Goal: Information Seeking & Learning: Compare options

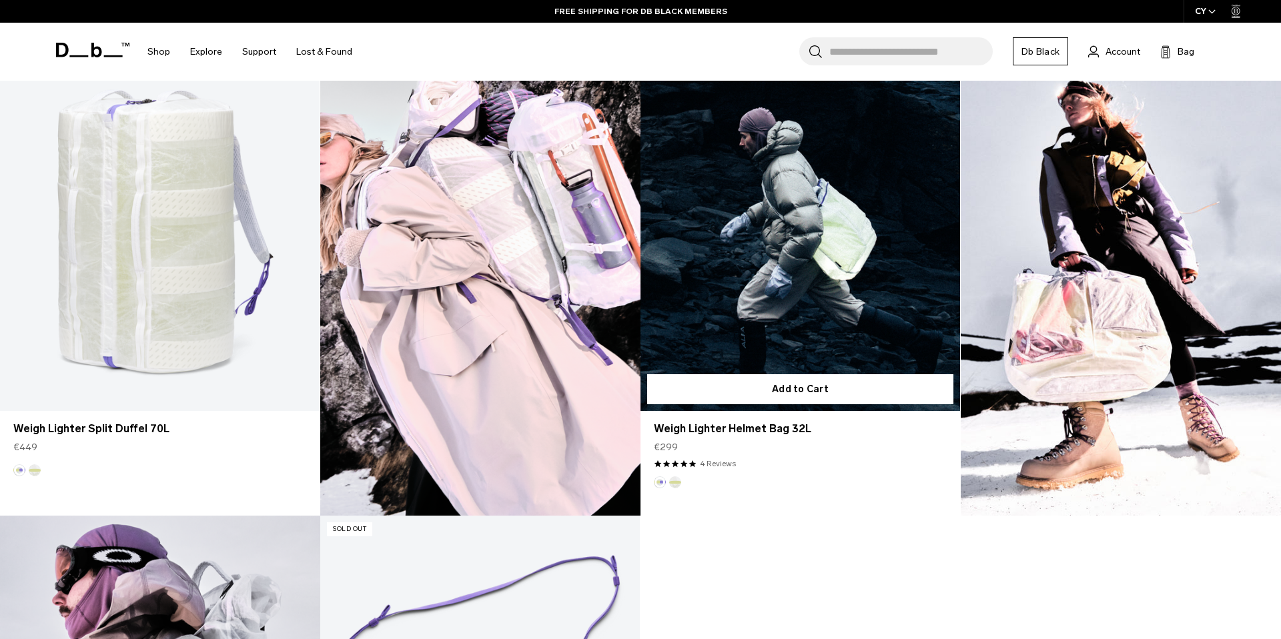
scroll to position [1324, 0]
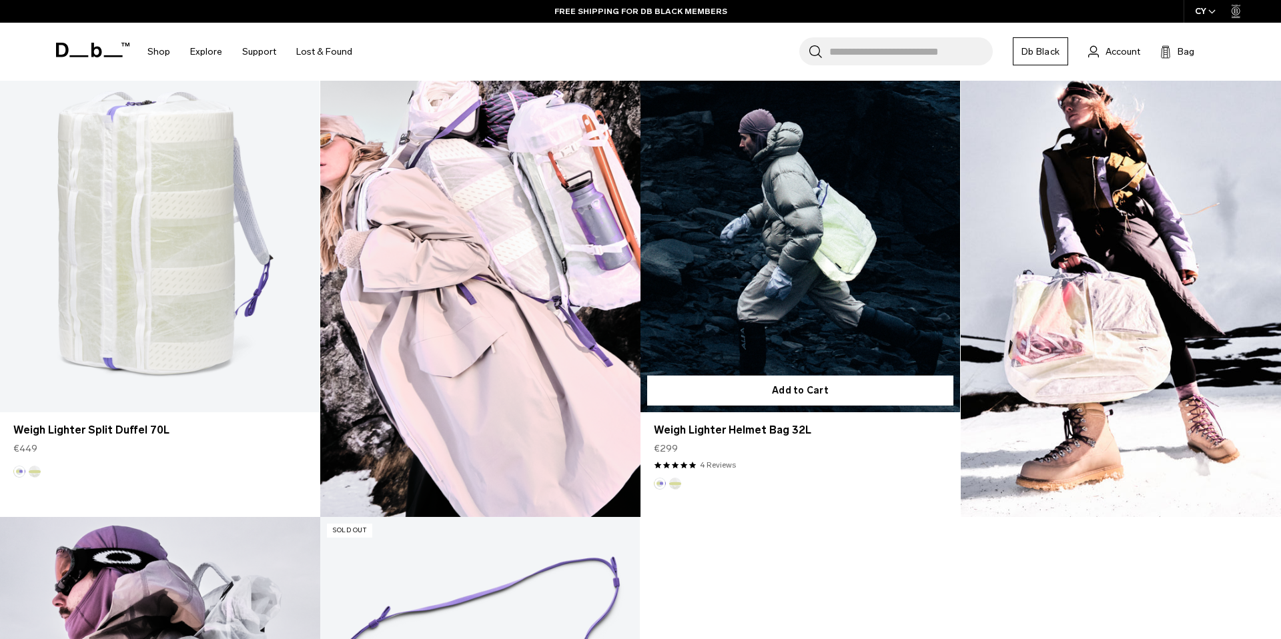
click at [832, 302] on link "Weigh Lighter Helmet Bag 32L" at bounding box center [801, 234] width 320 height 355
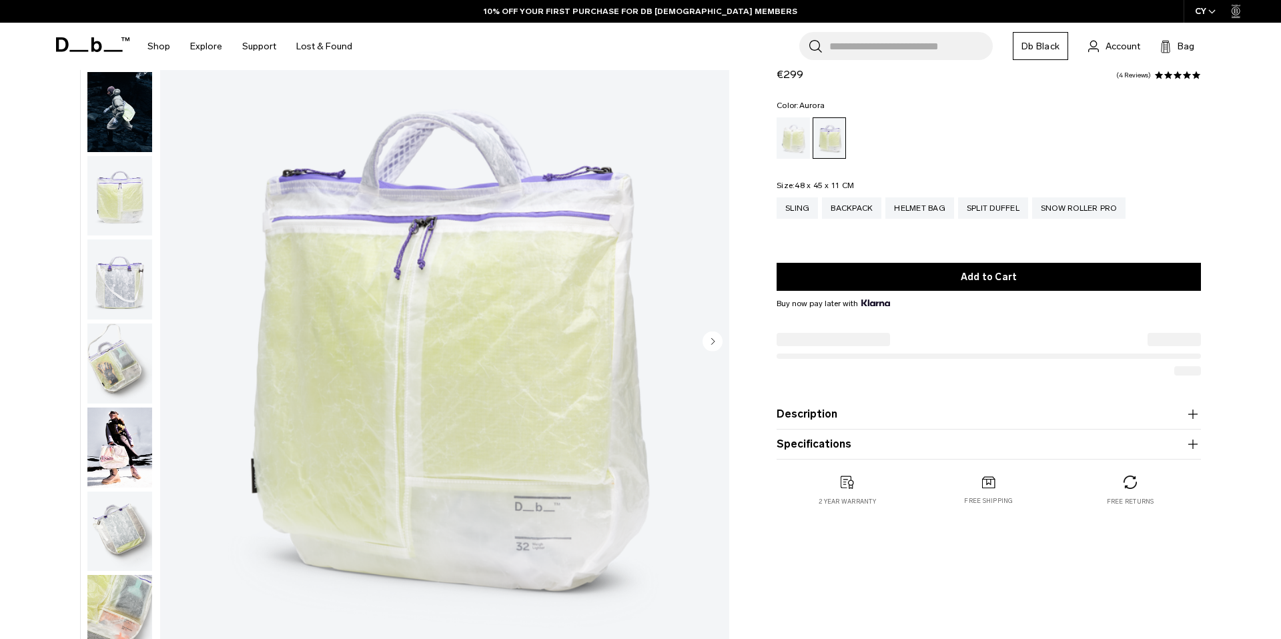
scroll to position [106, 0]
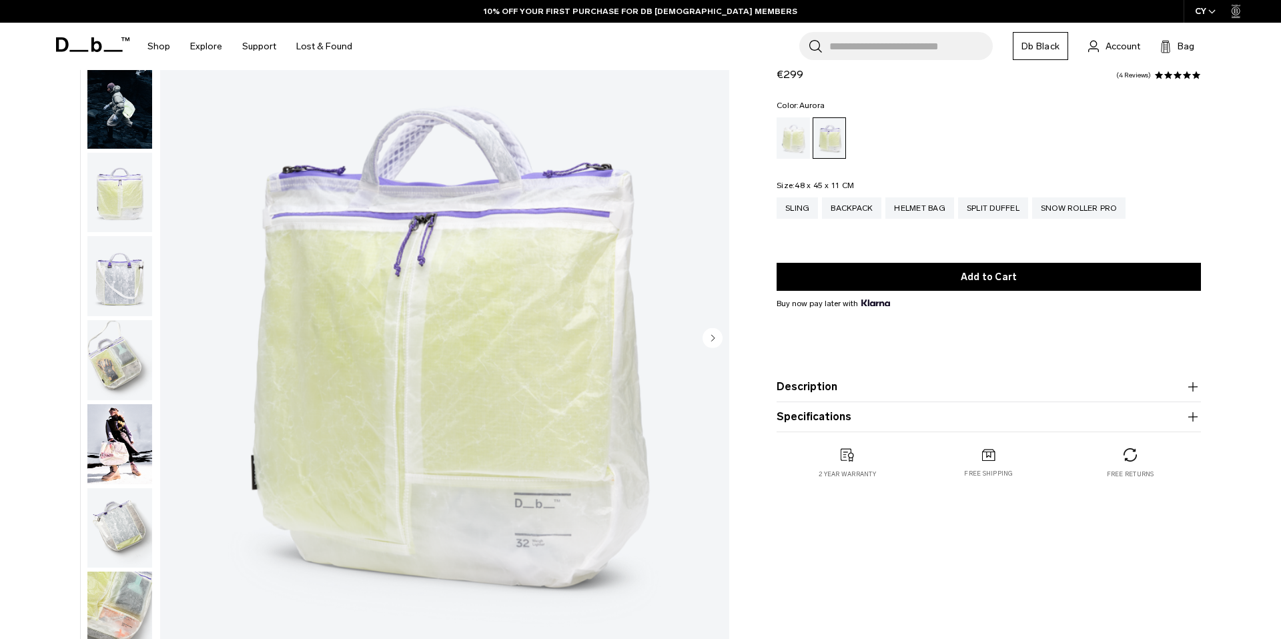
click at [717, 340] on circle "Next slide" at bounding box center [713, 338] width 20 height 20
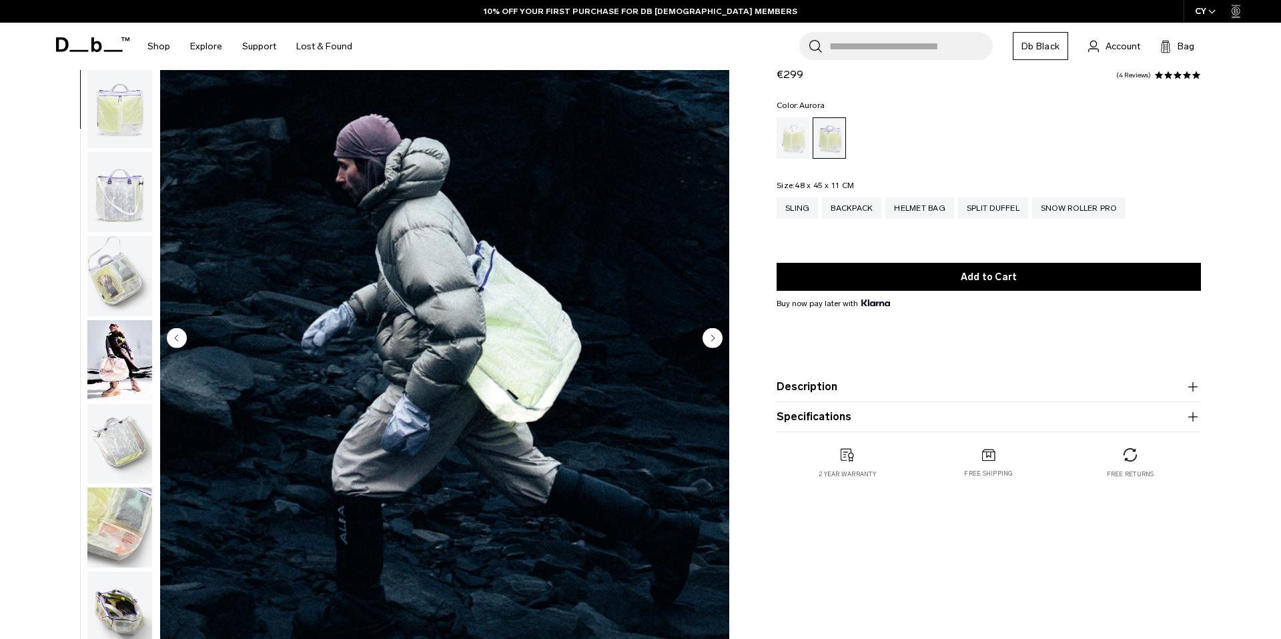
click at [717, 340] on circle "Next slide" at bounding box center [713, 338] width 20 height 20
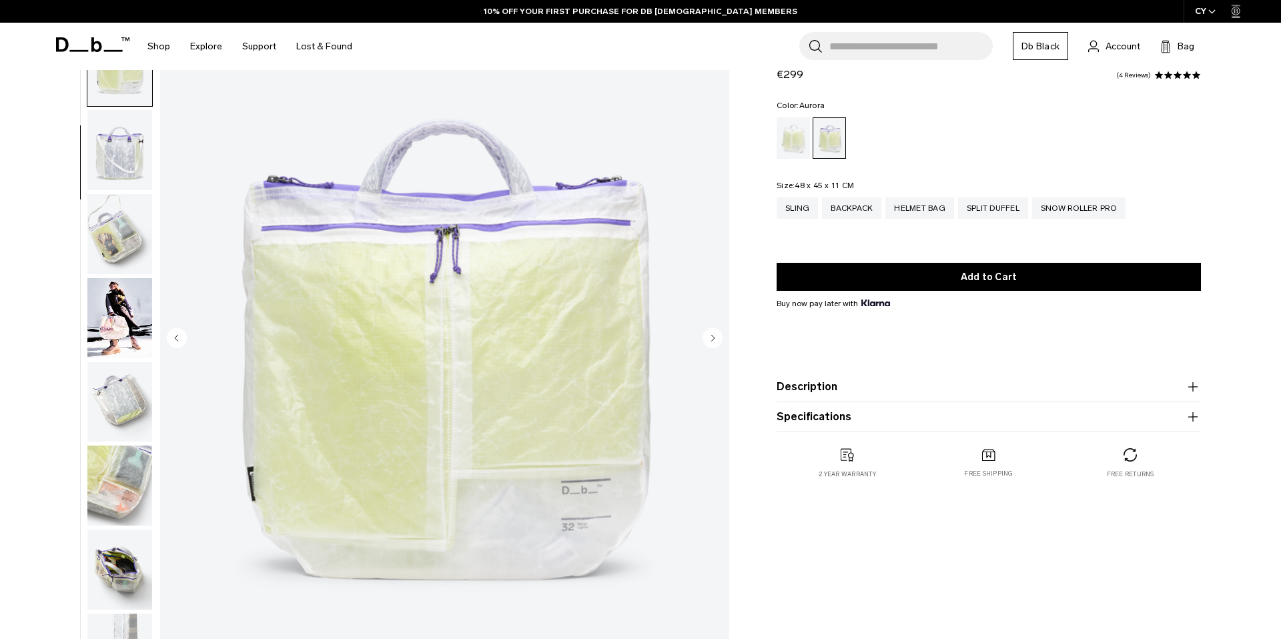
click at [717, 340] on circle "Next slide" at bounding box center [713, 338] width 20 height 20
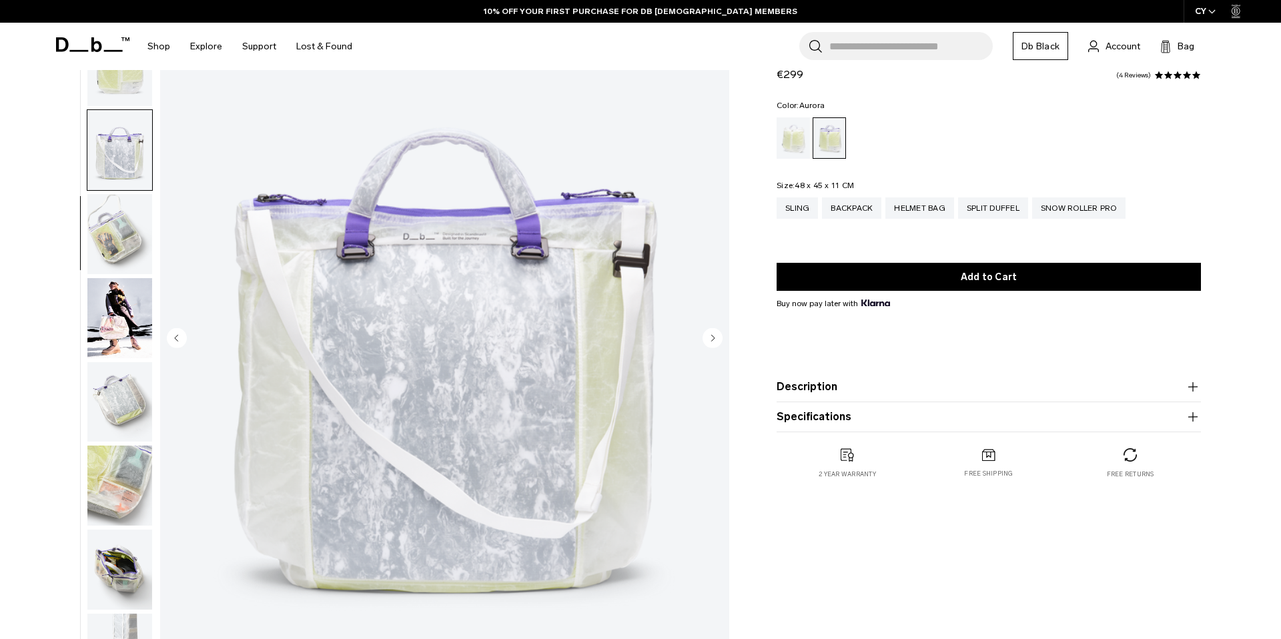
click at [717, 340] on circle "Next slide" at bounding box center [713, 338] width 20 height 20
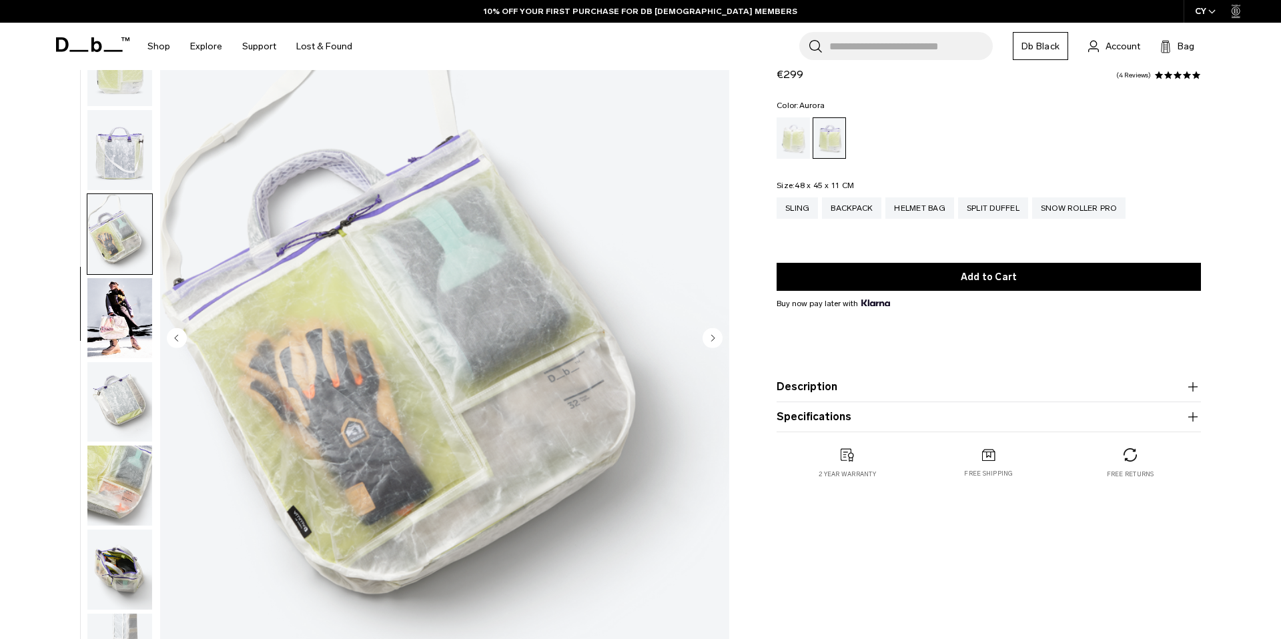
click at [717, 340] on circle "Next slide" at bounding box center [713, 338] width 20 height 20
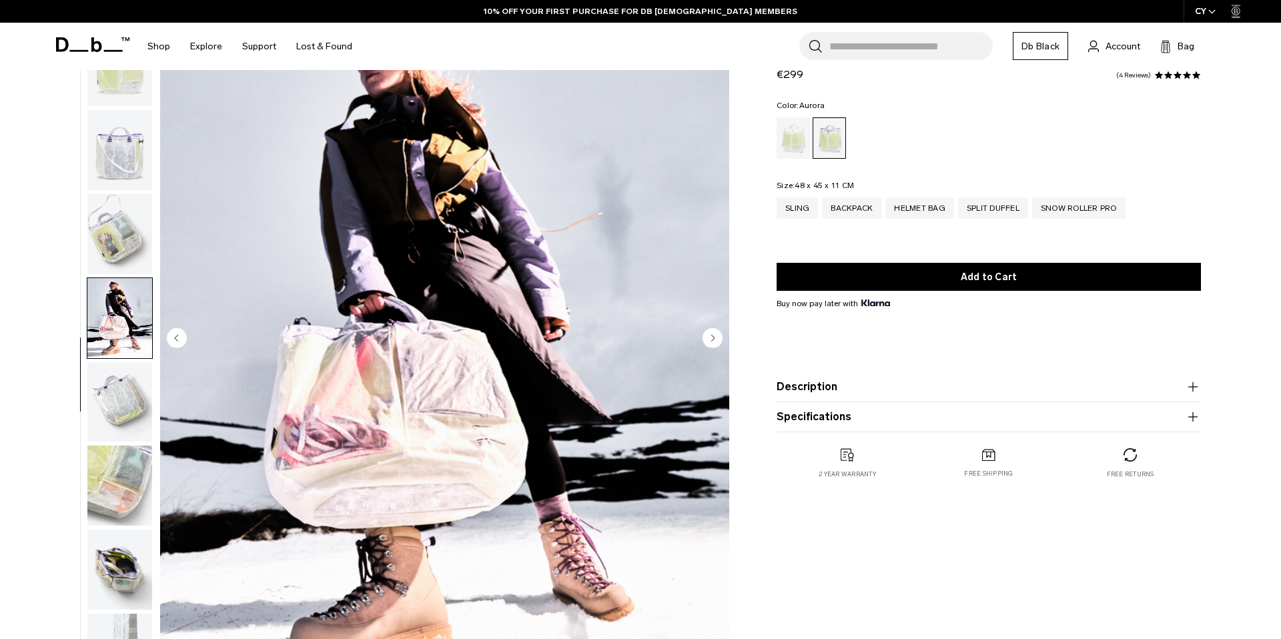
click at [717, 340] on circle "Next slide" at bounding box center [713, 338] width 20 height 20
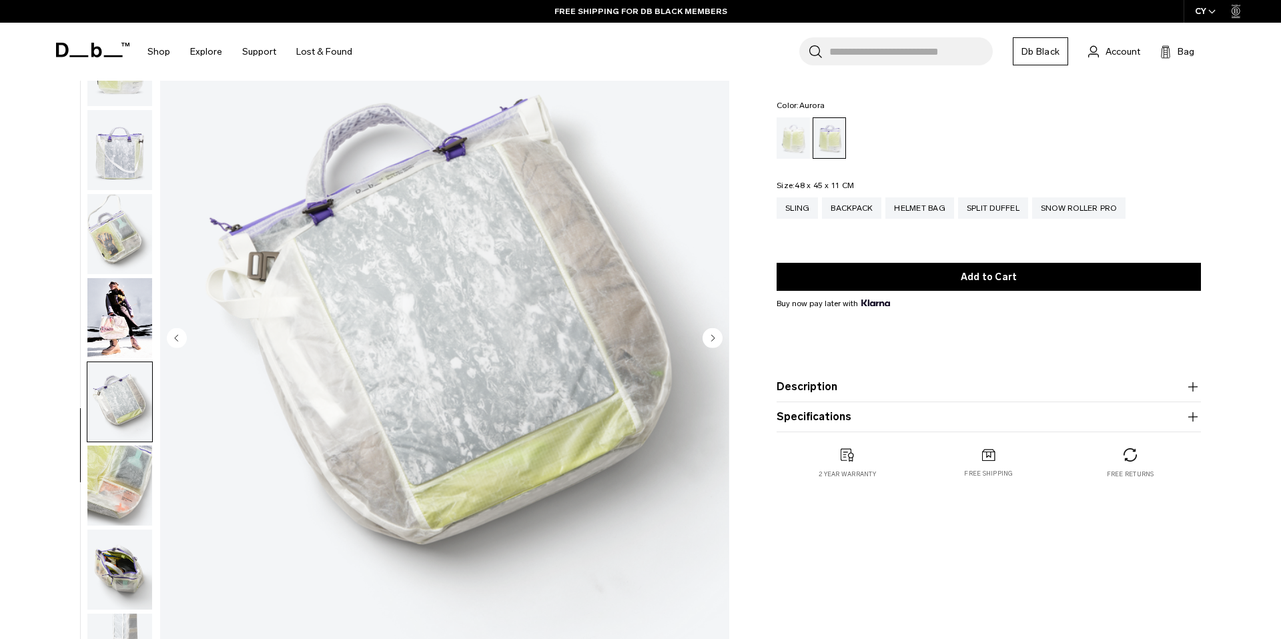
click at [717, 331] on circle "Next slide" at bounding box center [713, 338] width 20 height 20
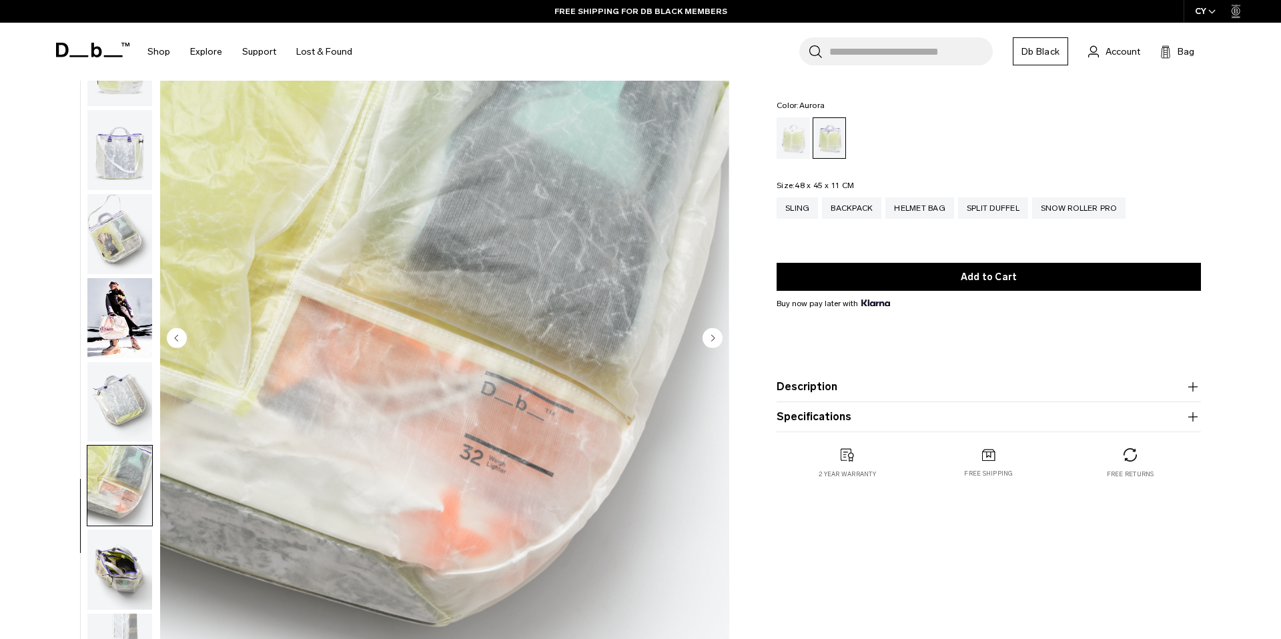
click at [717, 337] on circle "Next slide" at bounding box center [713, 338] width 20 height 20
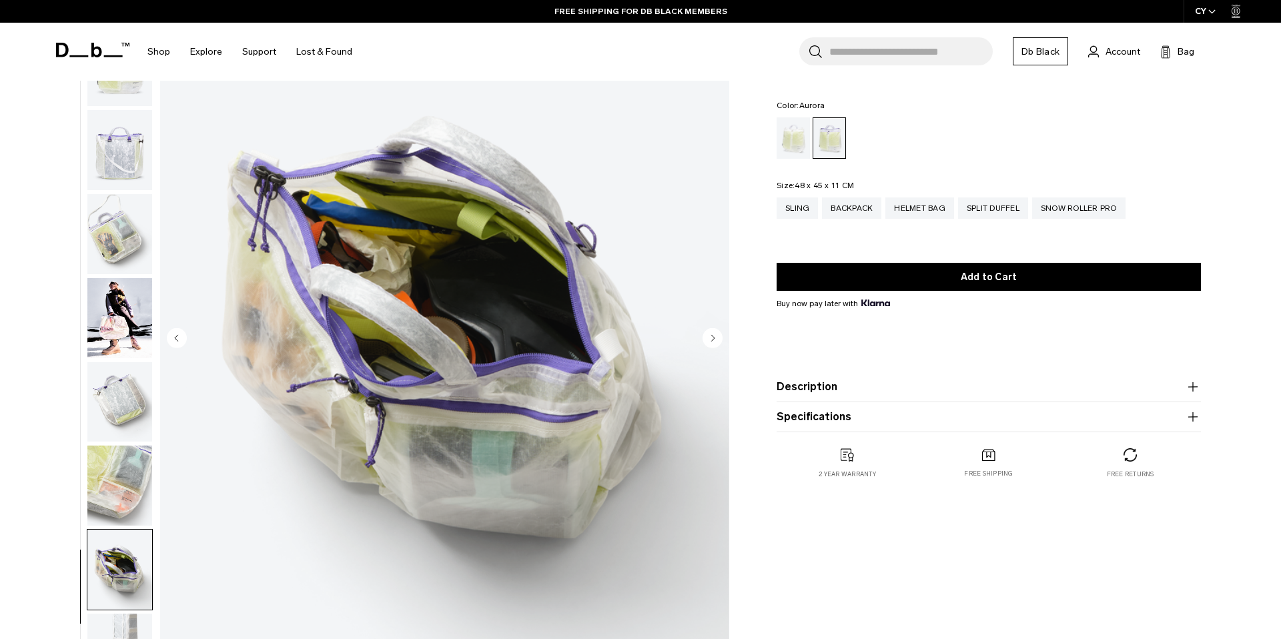
click at [717, 337] on circle "Next slide" at bounding box center [713, 338] width 20 height 20
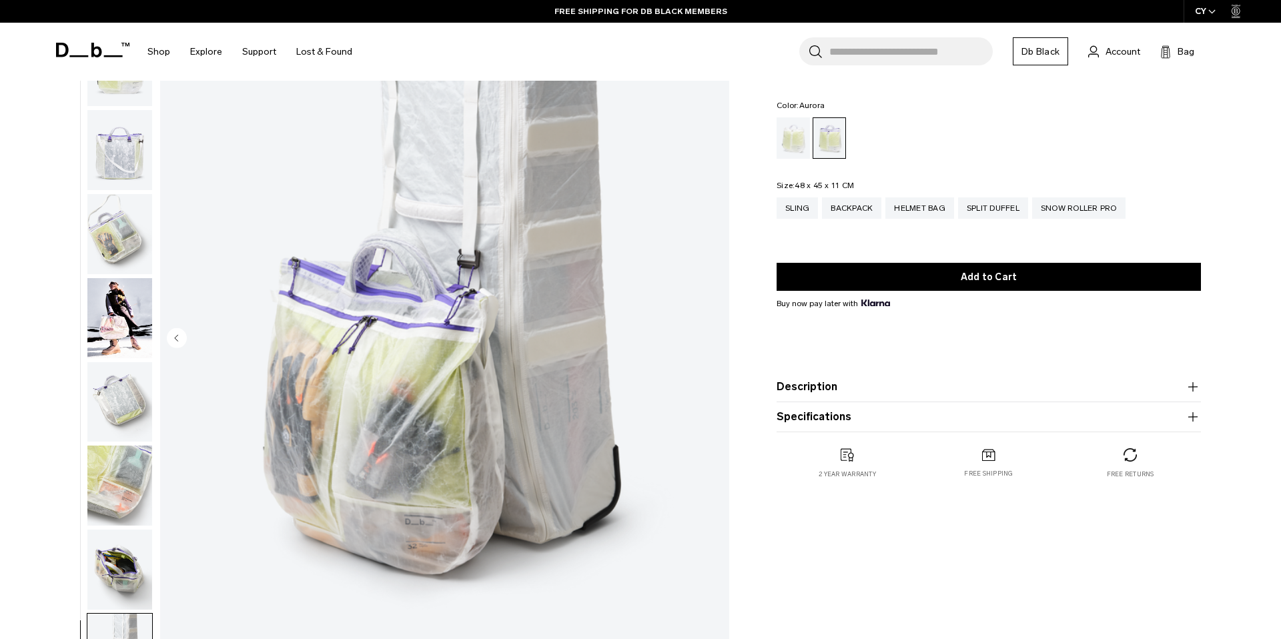
click at [717, 338] on img "10 / 10" at bounding box center [444, 339] width 569 height 711
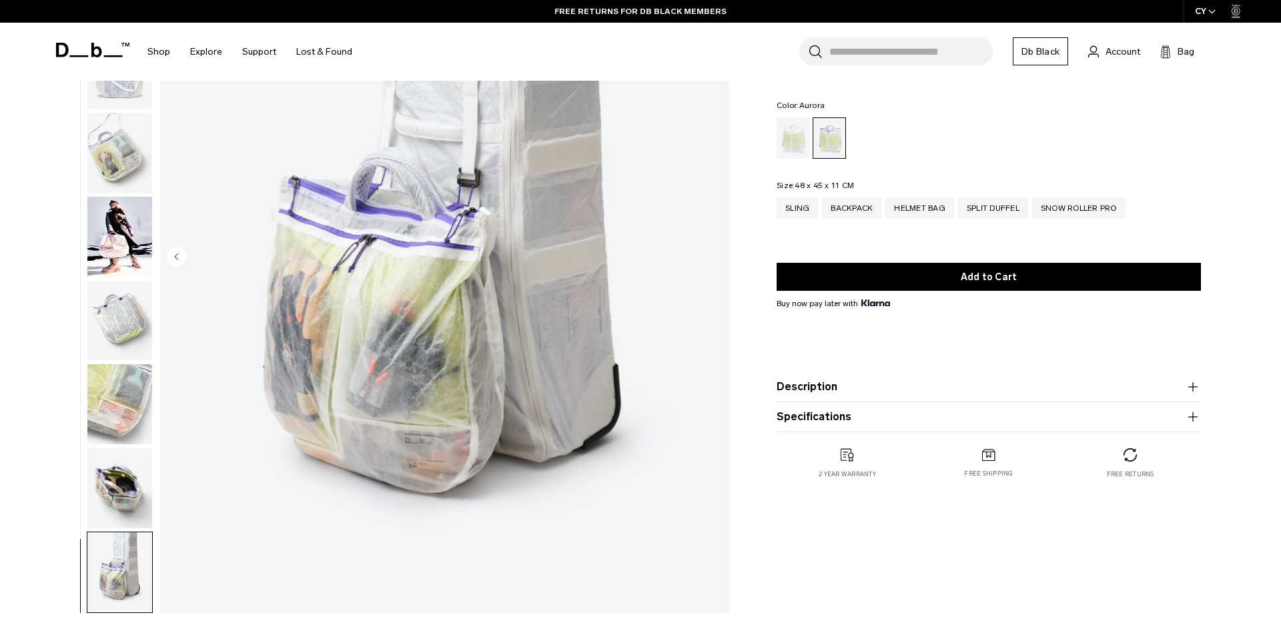
scroll to position [230, 0]
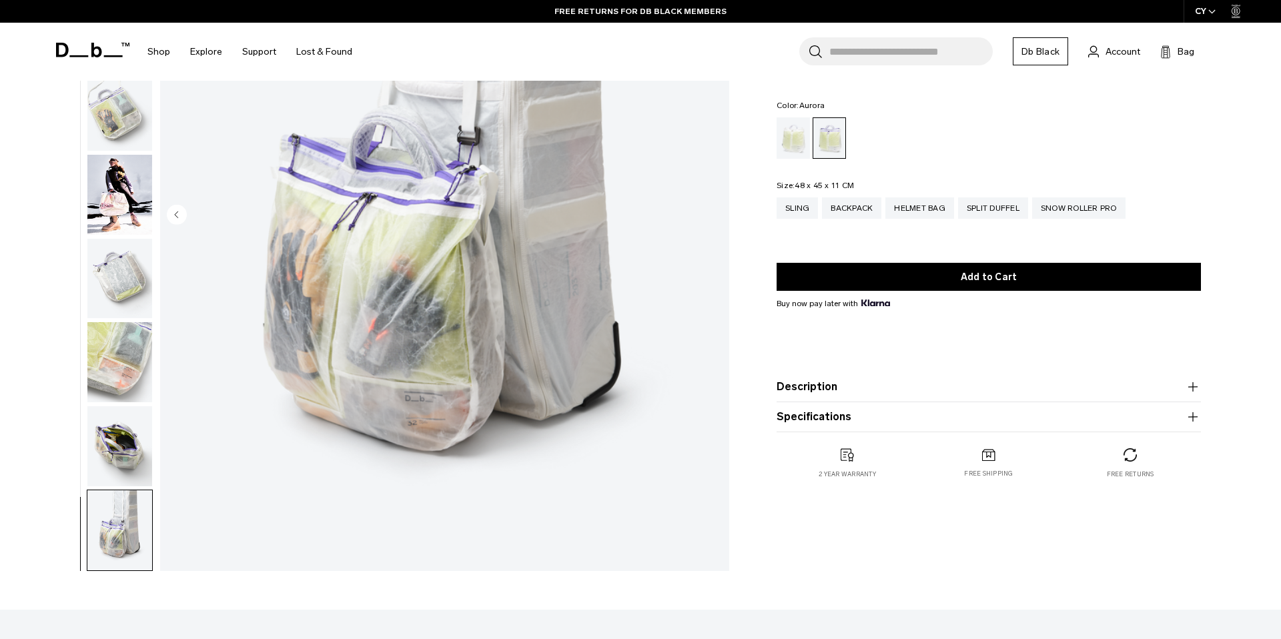
click at [128, 474] on img "button" at bounding box center [119, 446] width 65 height 80
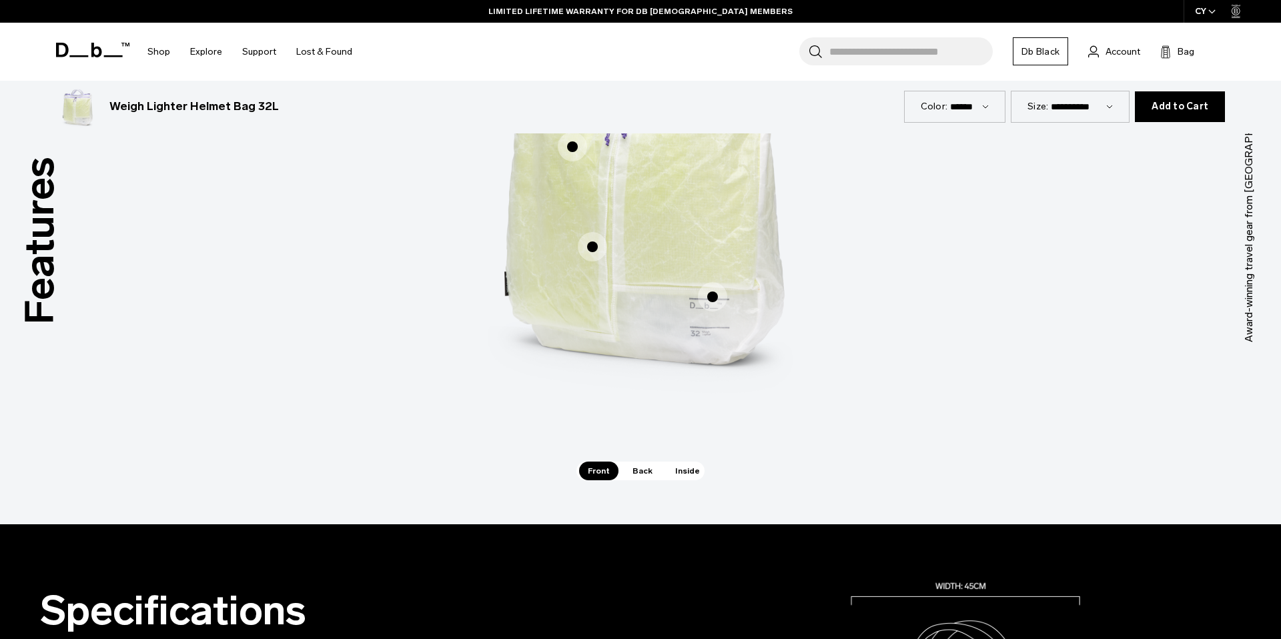
scroll to position [702, 0]
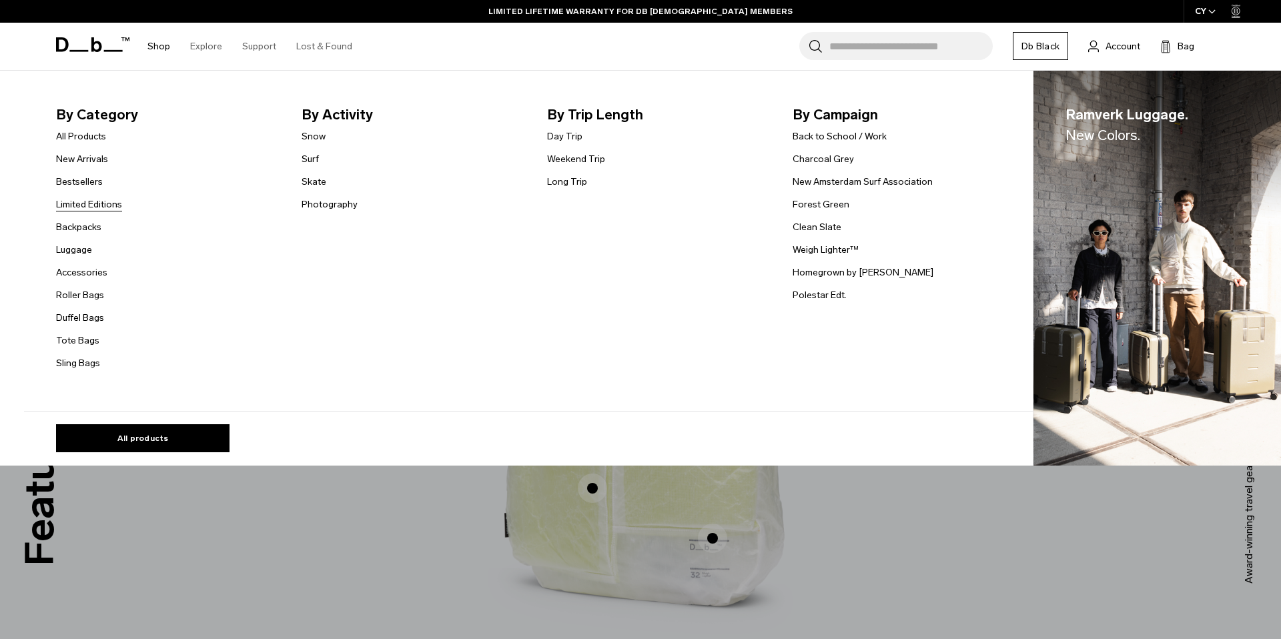
click at [87, 207] on link "Limited Editions" at bounding box center [89, 205] width 66 height 14
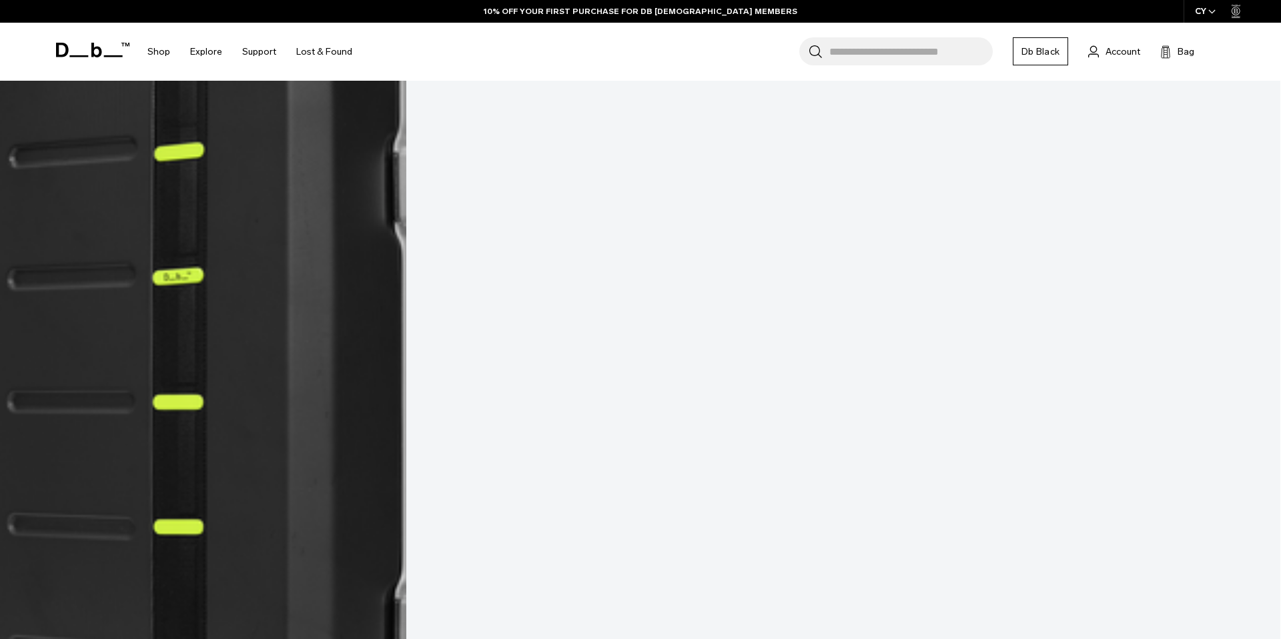
scroll to position [733, 0]
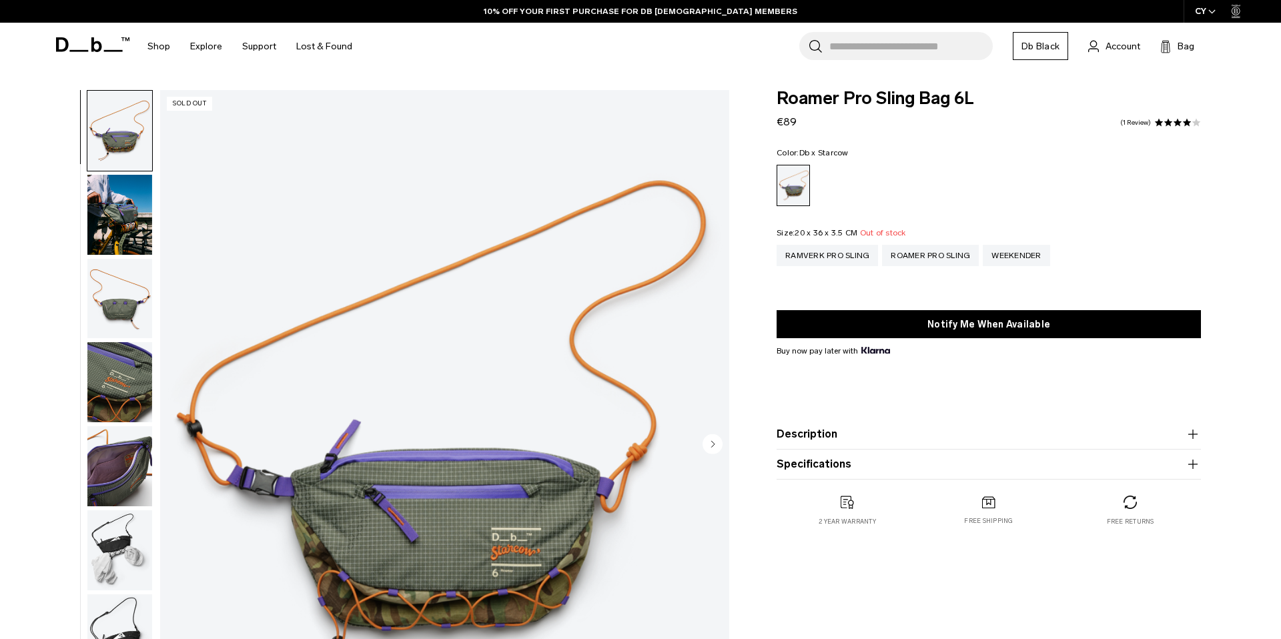
click at [114, 368] on img "button" at bounding box center [119, 382] width 65 height 80
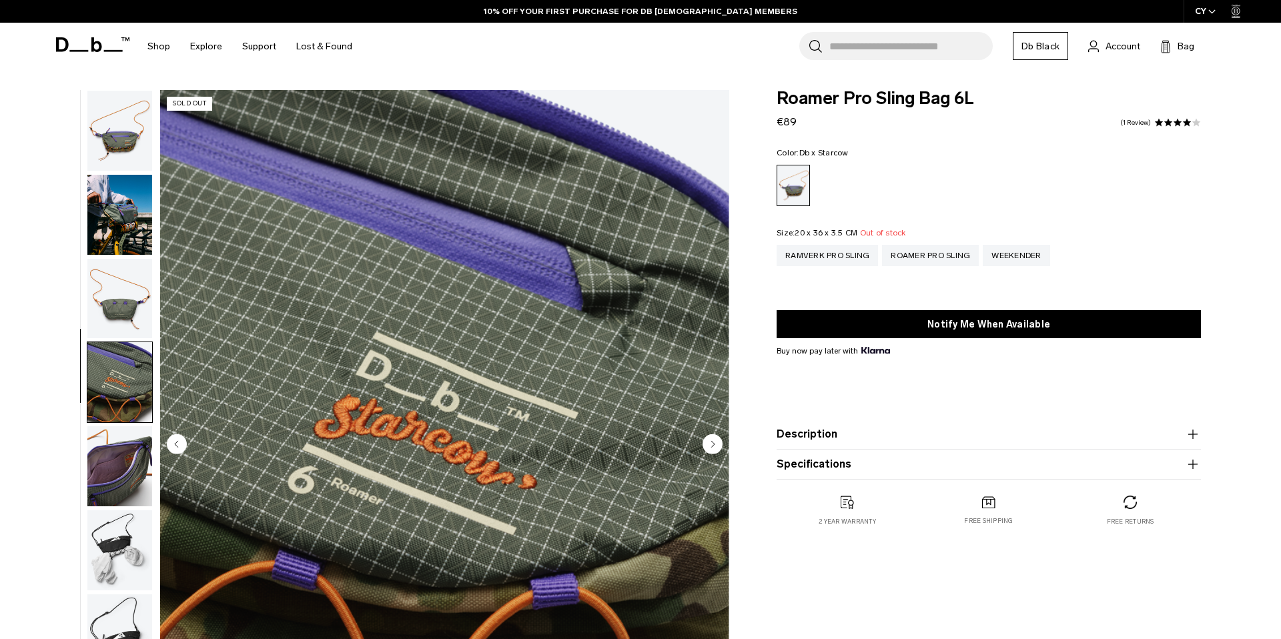
scroll to position [42, 0]
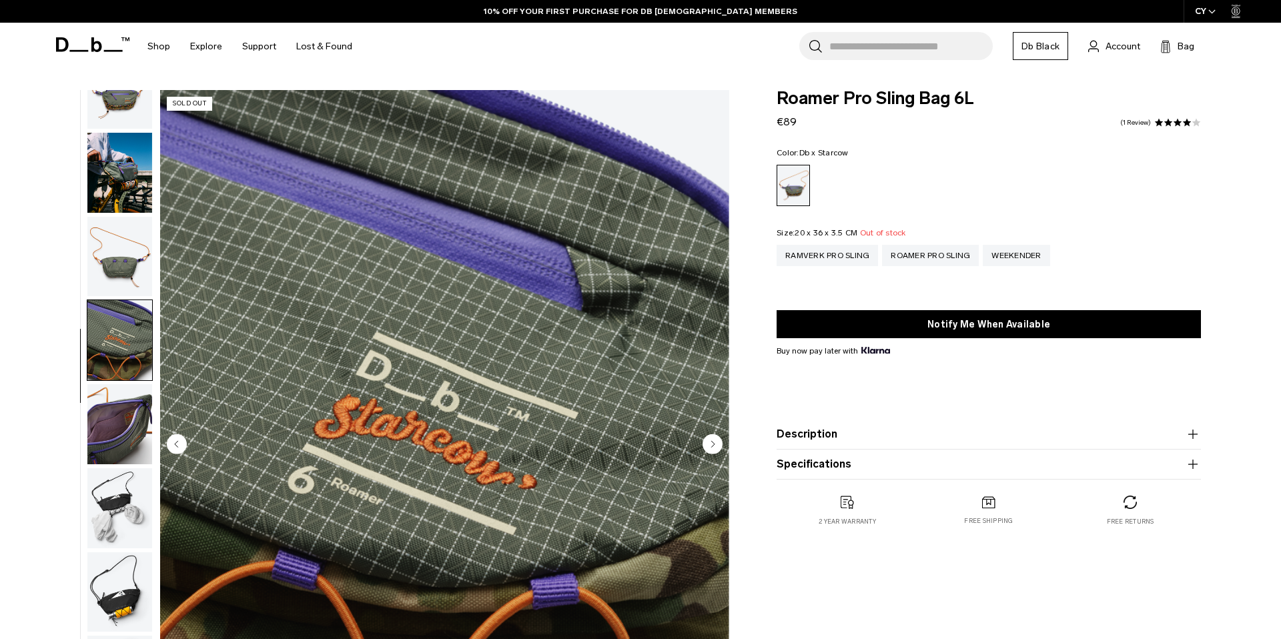
click at [112, 273] on img "button" at bounding box center [119, 257] width 65 height 80
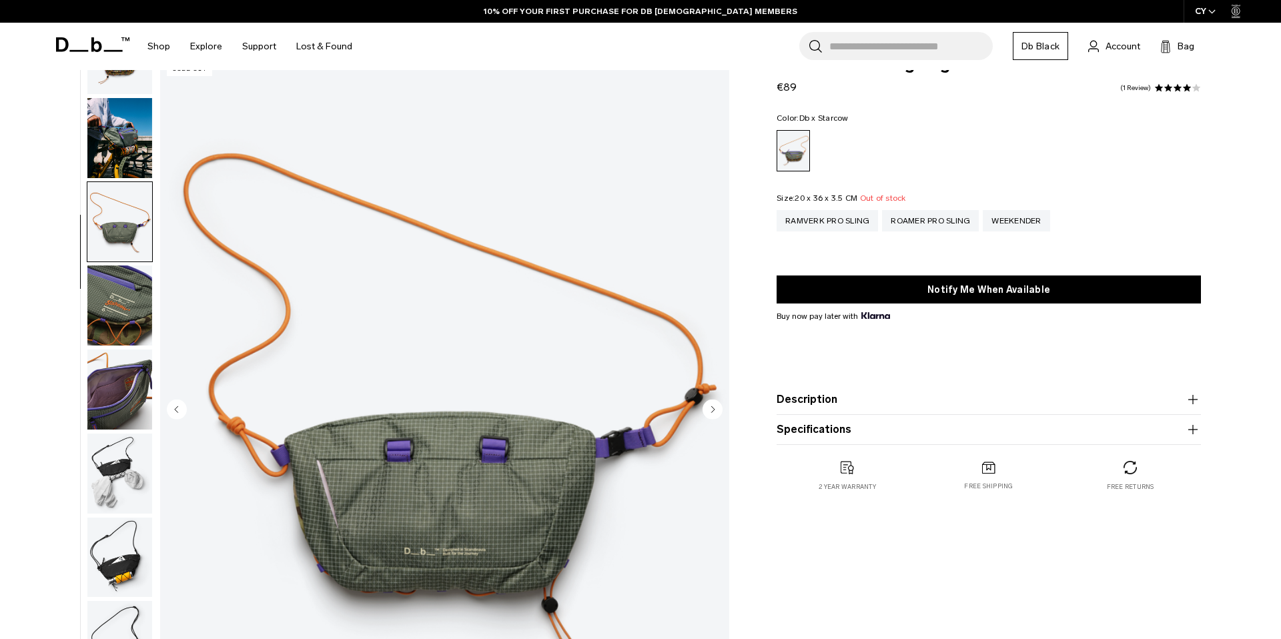
scroll to position [133, 0]
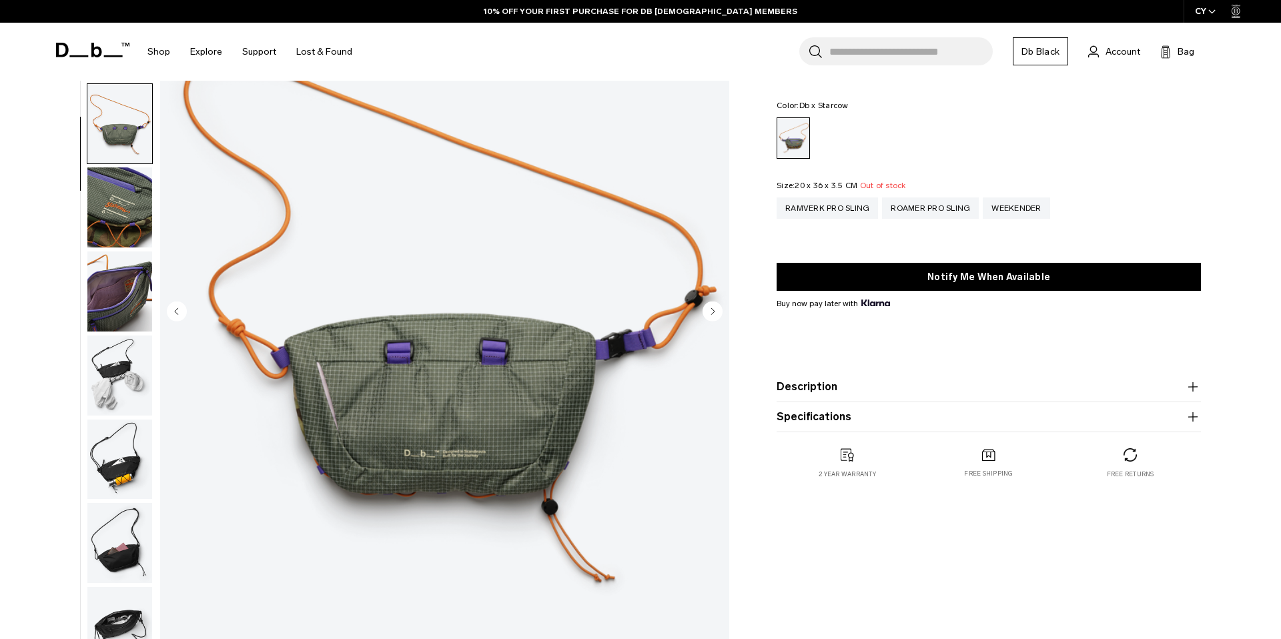
click at [115, 332] on ul at bounding box center [120, 312] width 66 height 711
click at [113, 392] on img "button" at bounding box center [119, 376] width 65 height 80
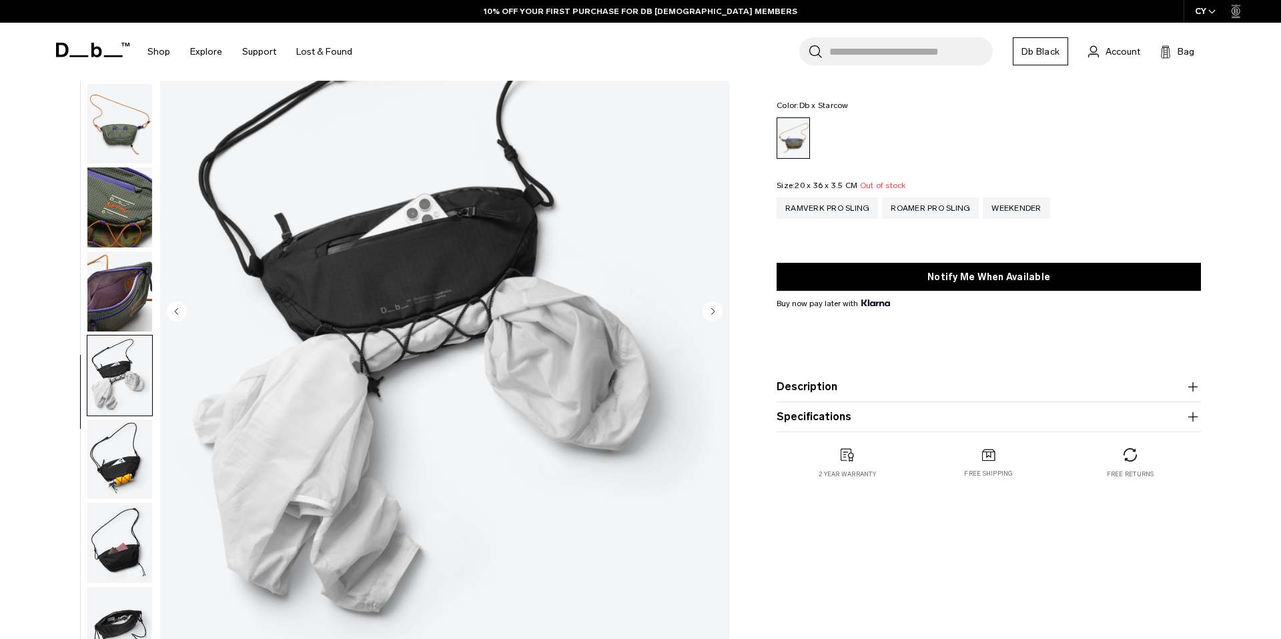
click at [127, 464] on img "button" at bounding box center [119, 460] width 65 height 80
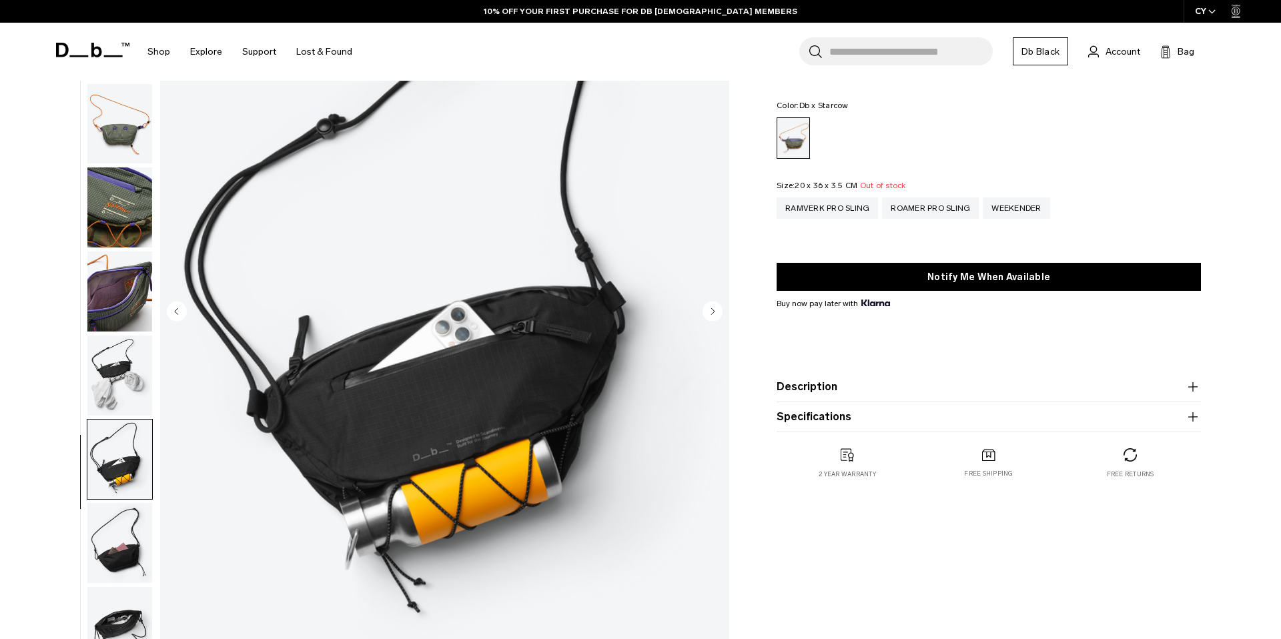
click at [121, 534] on img "button" at bounding box center [119, 543] width 65 height 80
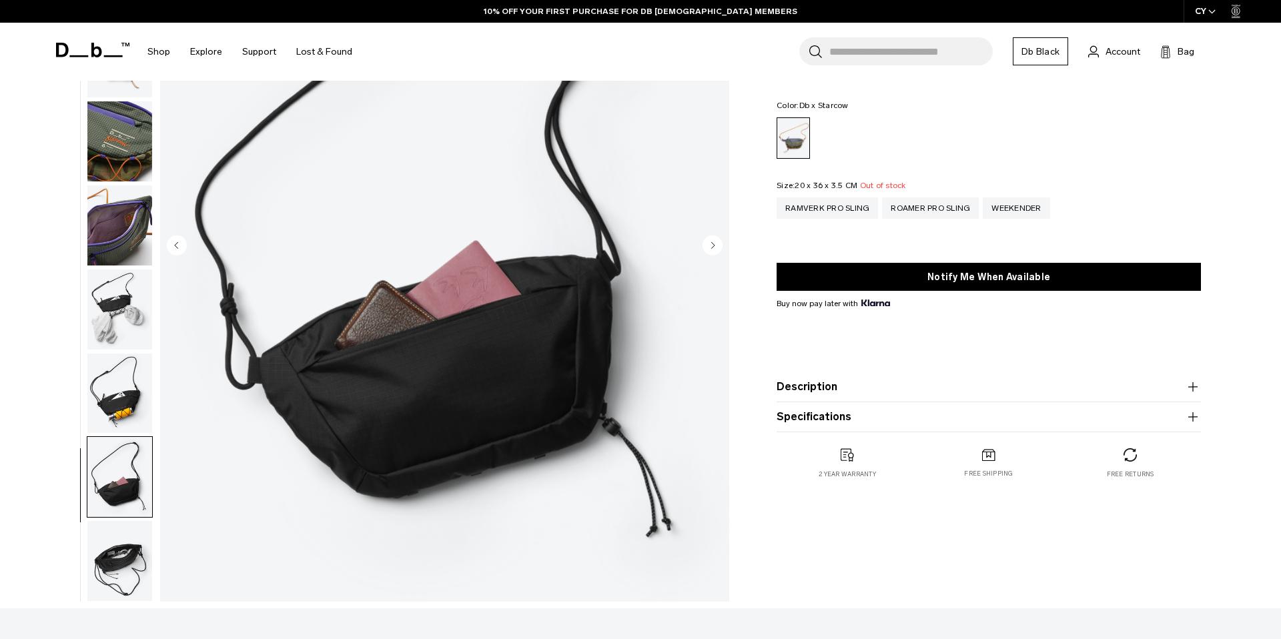
scroll to position [347, 0]
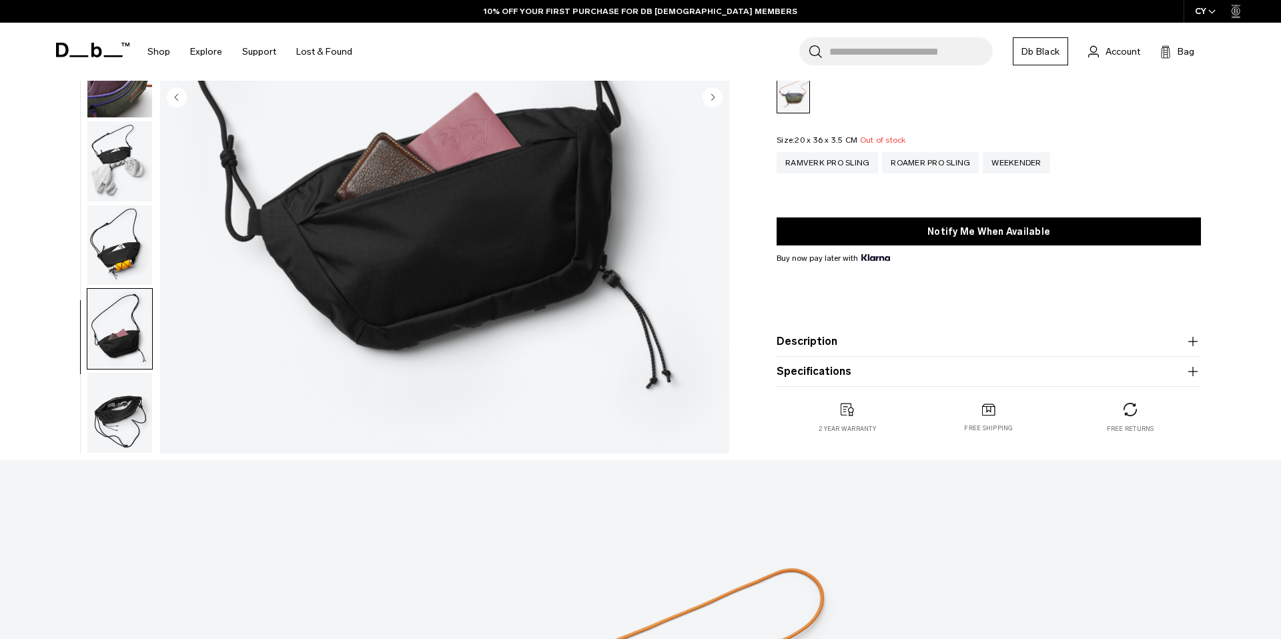
click at [121, 382] on img "button" at bounding box center [119, 413] width 65 height 80
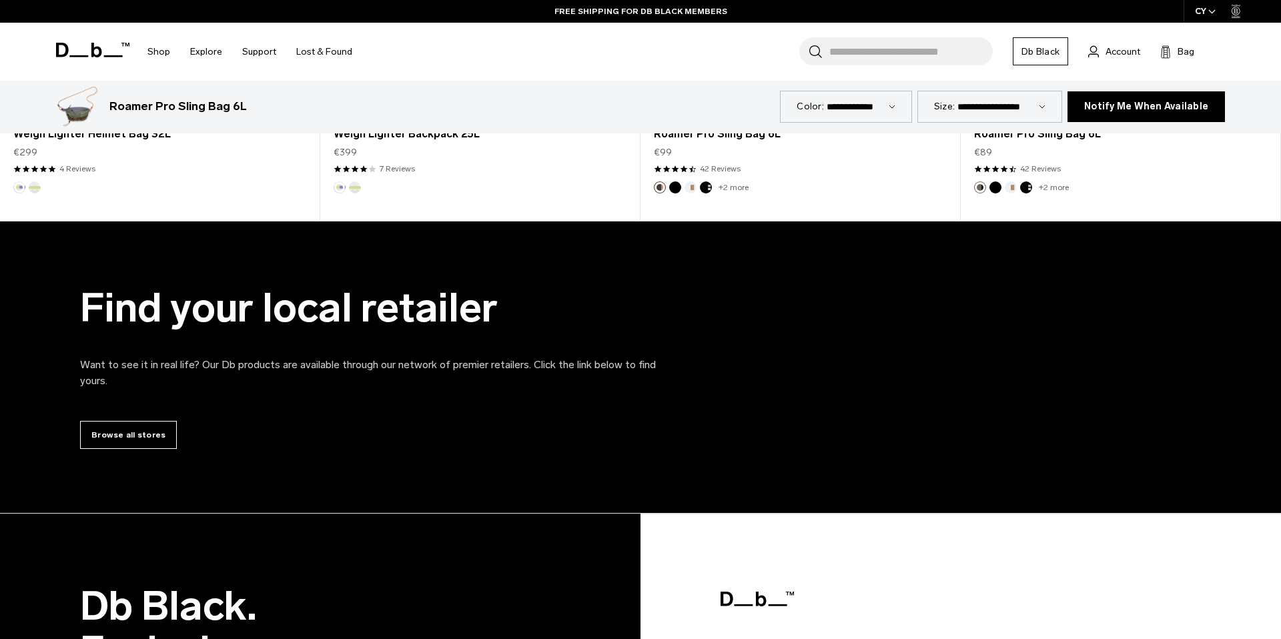
scroll to position [2416, 0]
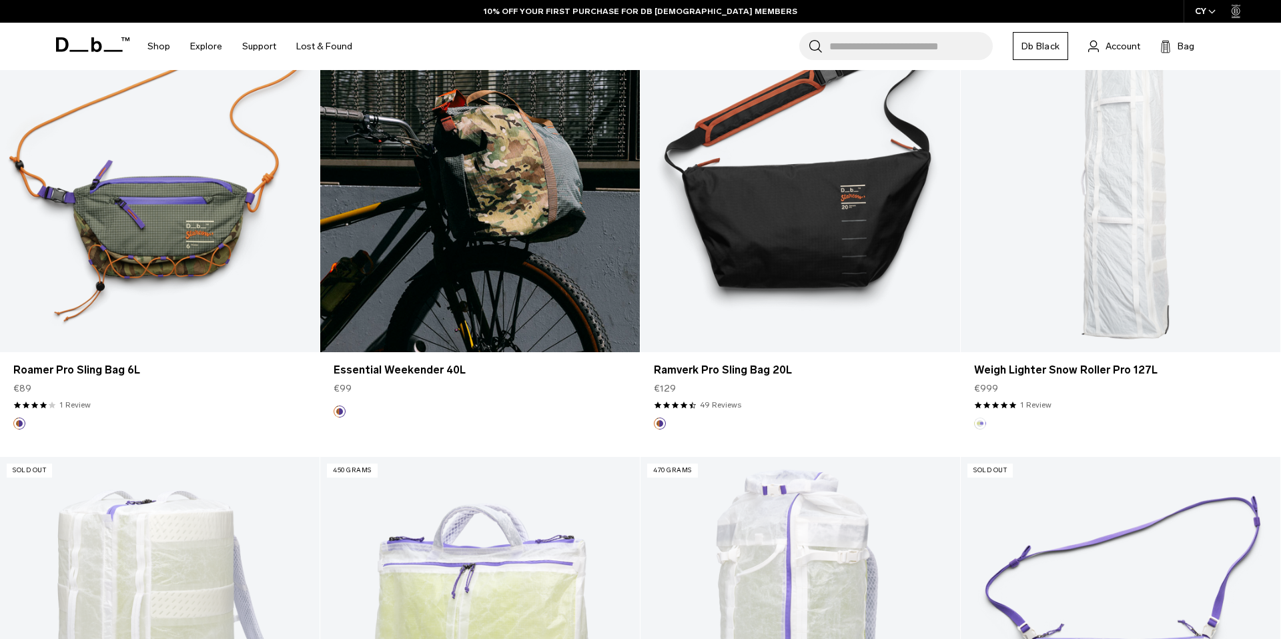
scroll to position [1064, 0]
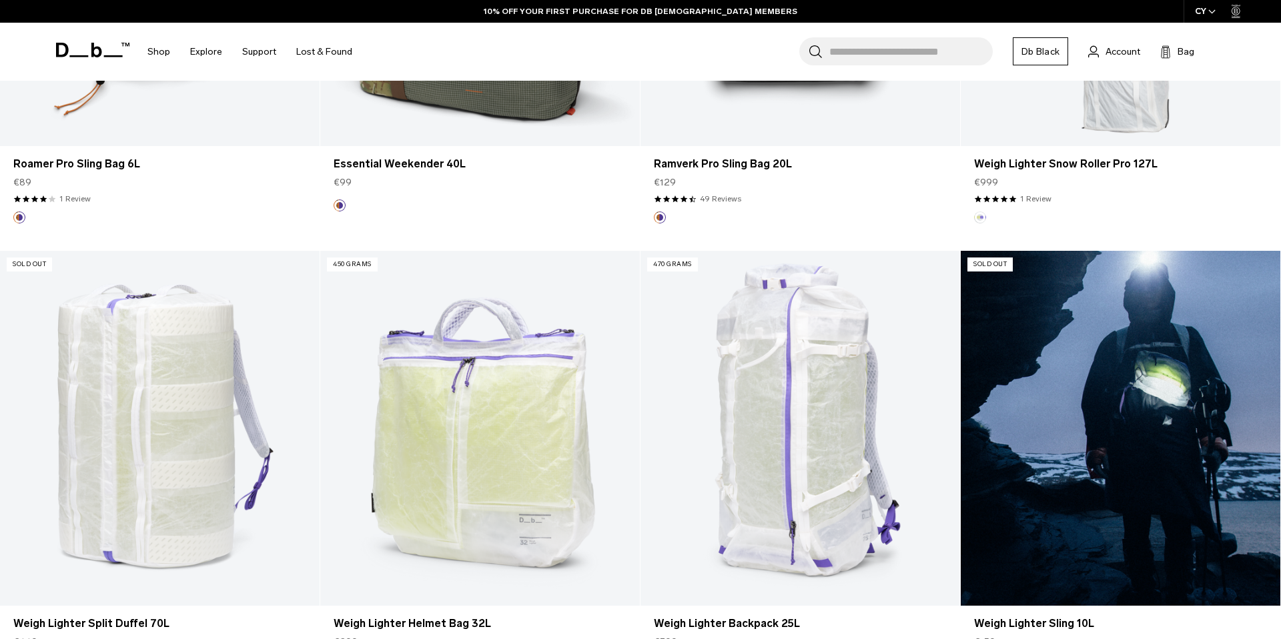
click at [1023, 448] on link "Weigh Lighter Sling 10L" at bounding box center [1121, 428] width 320 height 355
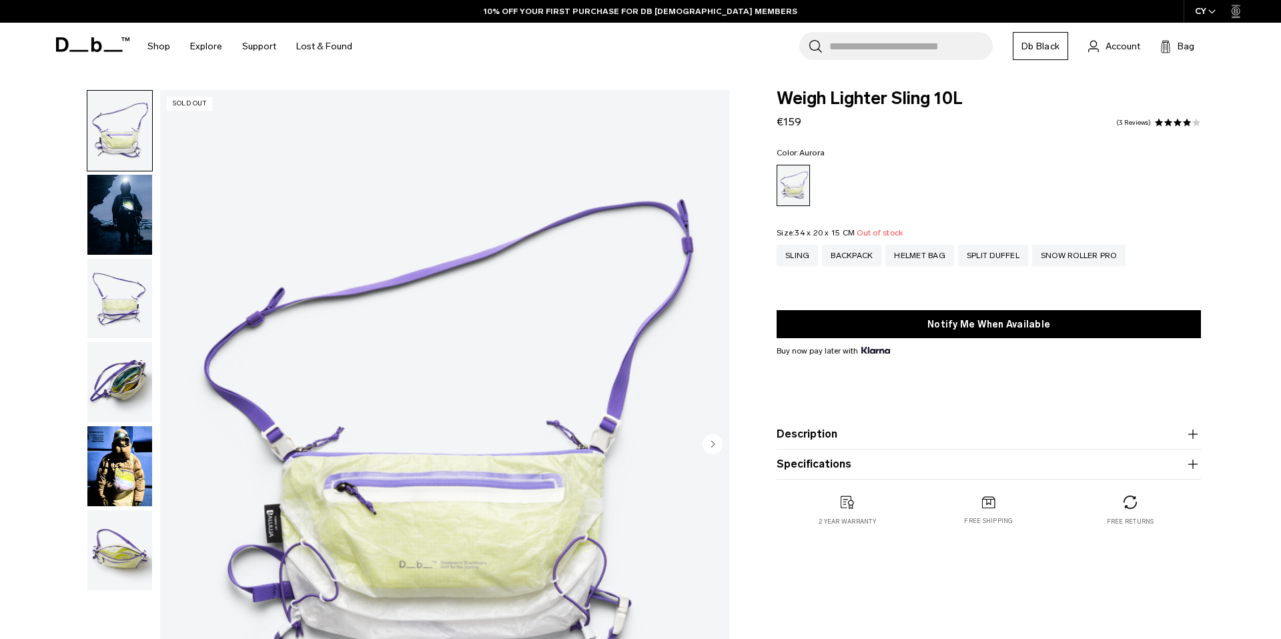
click at [114, 300] on img "button" at bounding box center [119, 299] width 65 height 80
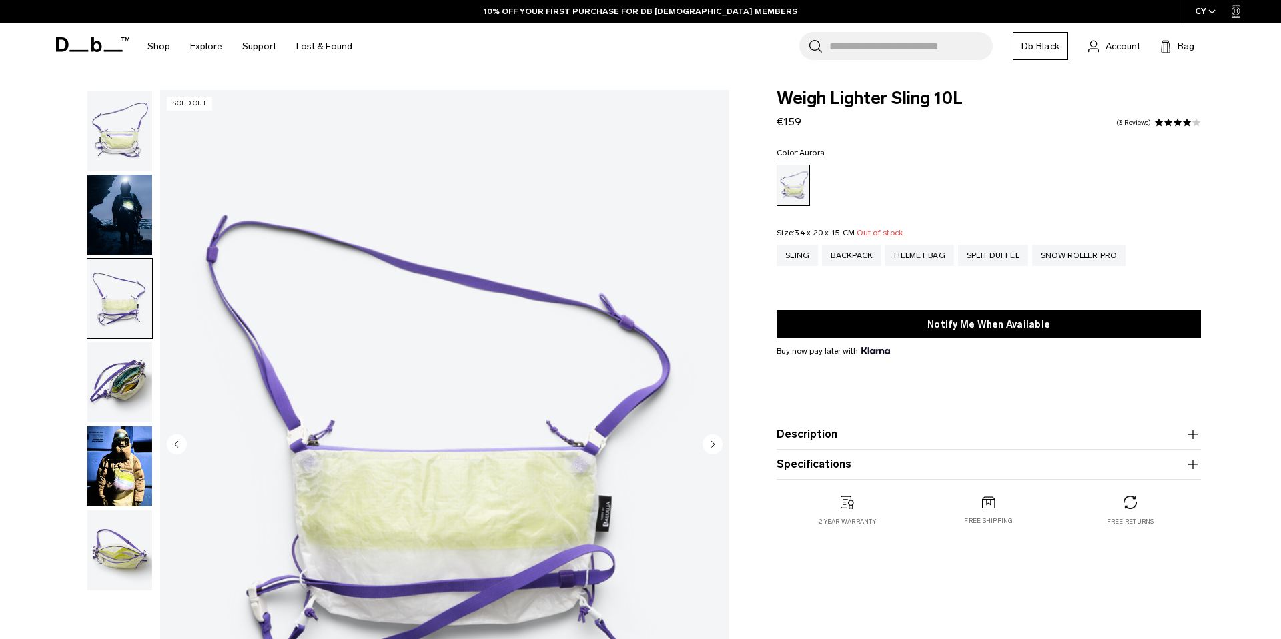
click at [111, 398] on img "button" at bounding box center [119, 382] width 65 height 80
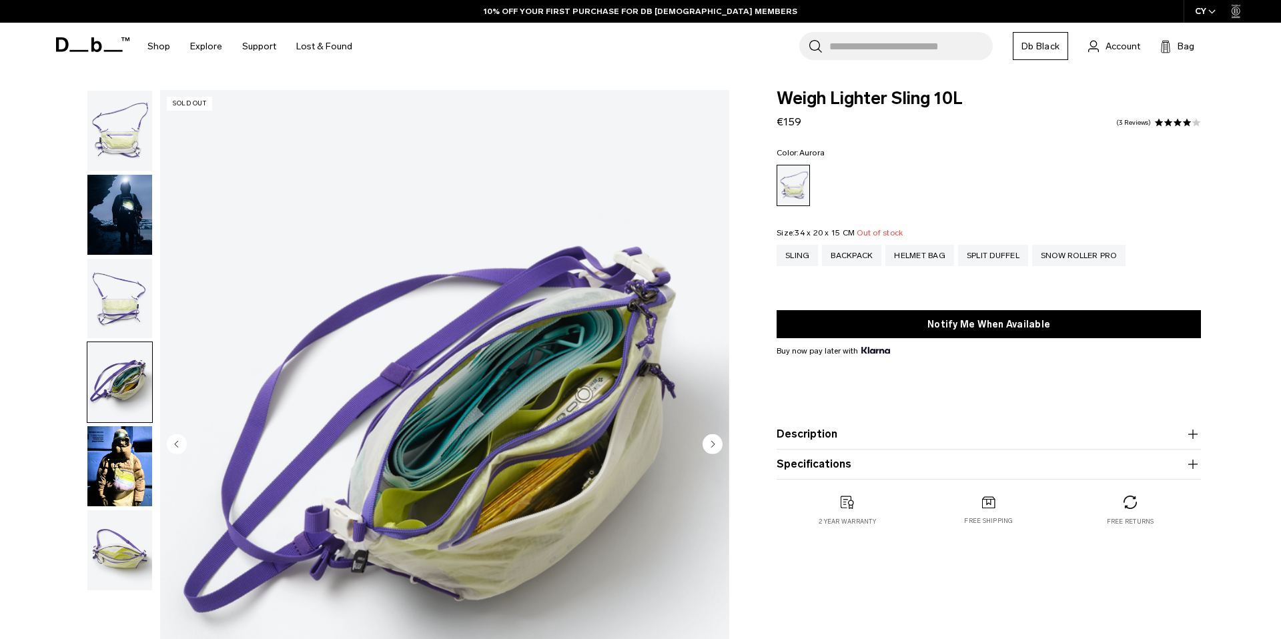
click at [121, 465] on img "button" at bounding box center [119, 466] width 65 height 80
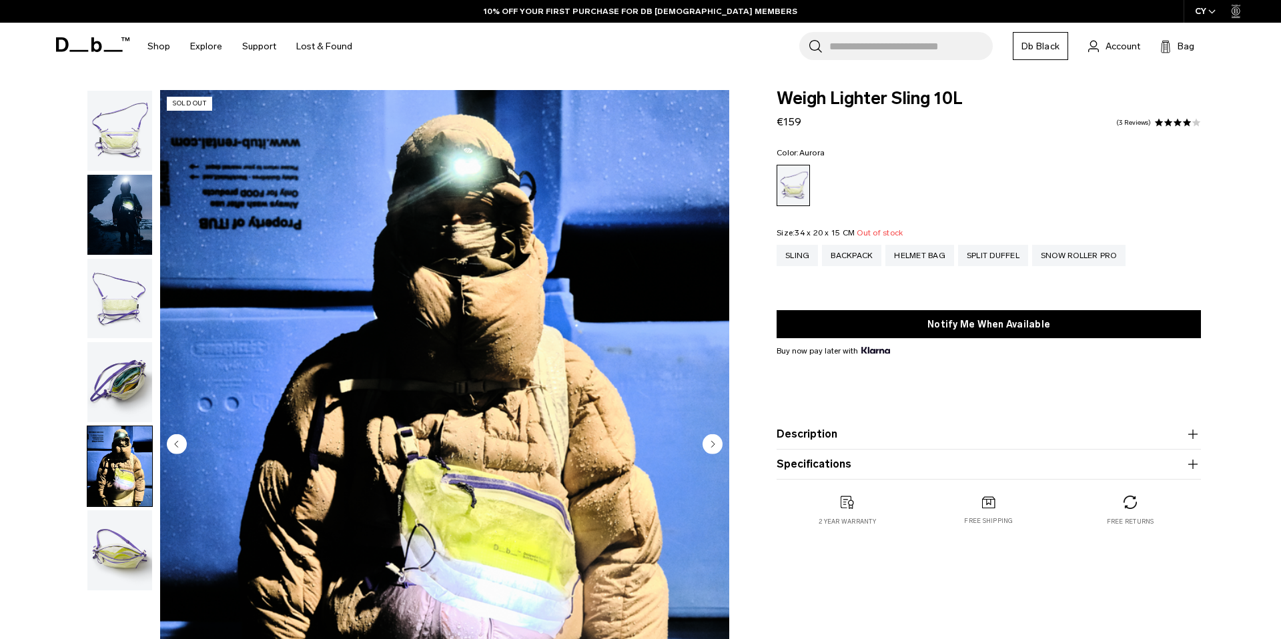
click at [123, 523] on img "button" at bounding box center [119, 551] width 65 height 80
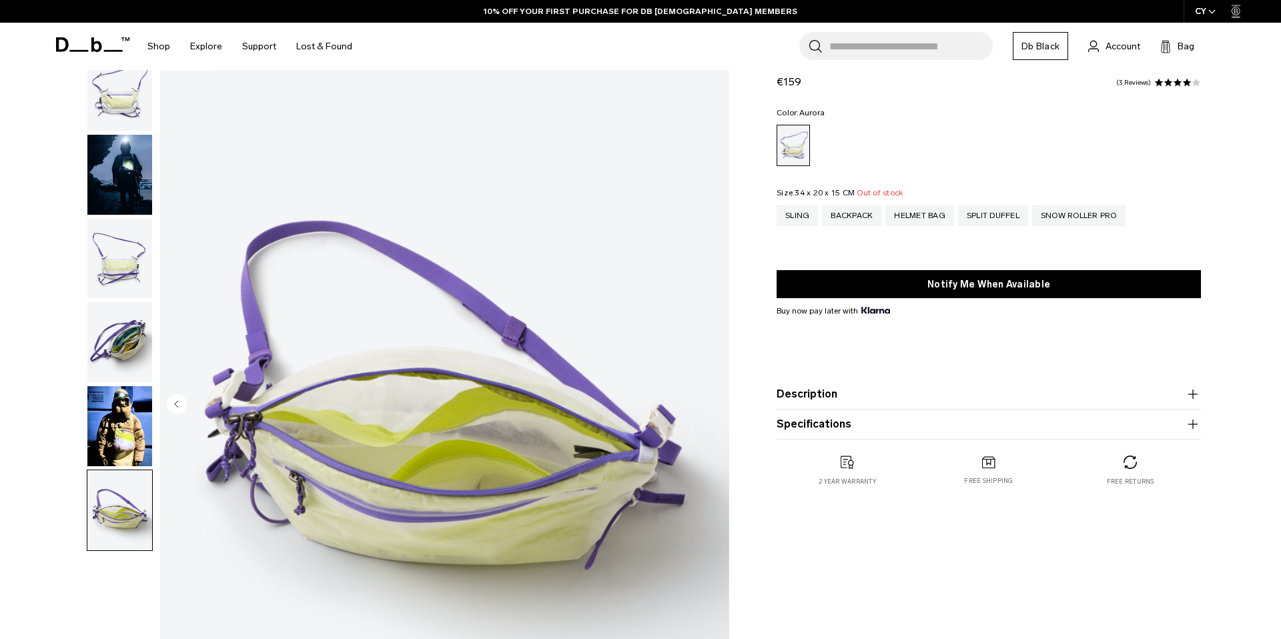
scroll to position [51, 0]
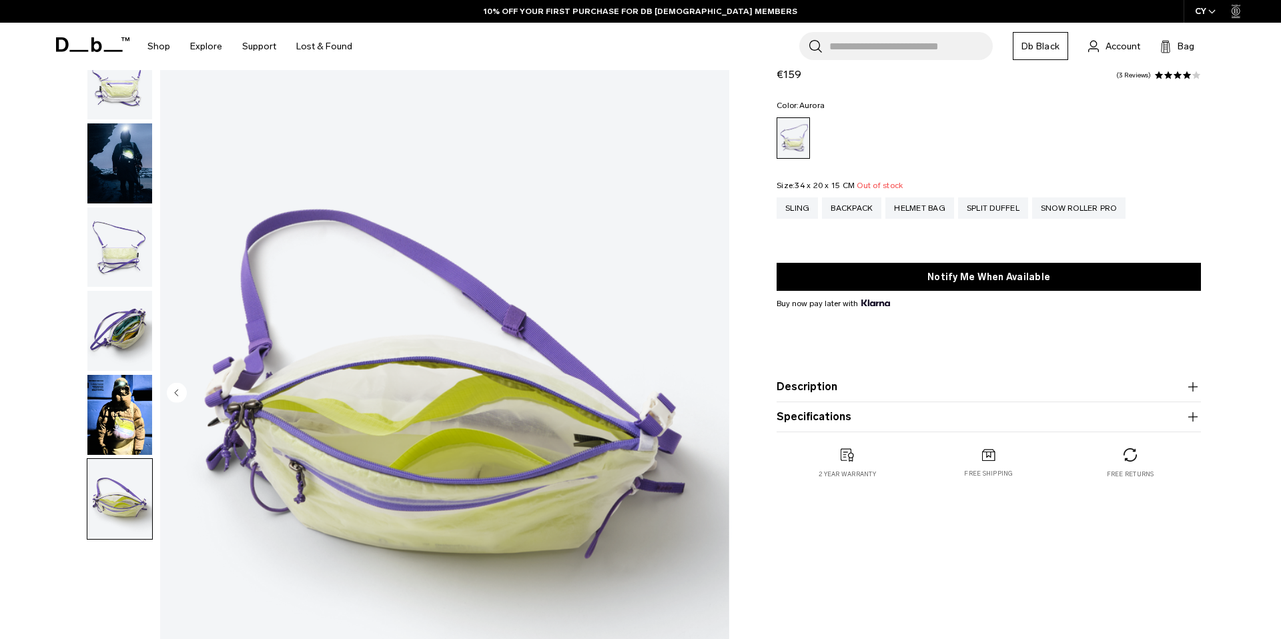
click at [127, 416] on img "button" at bounding box center [119, 415] width 65 height 80
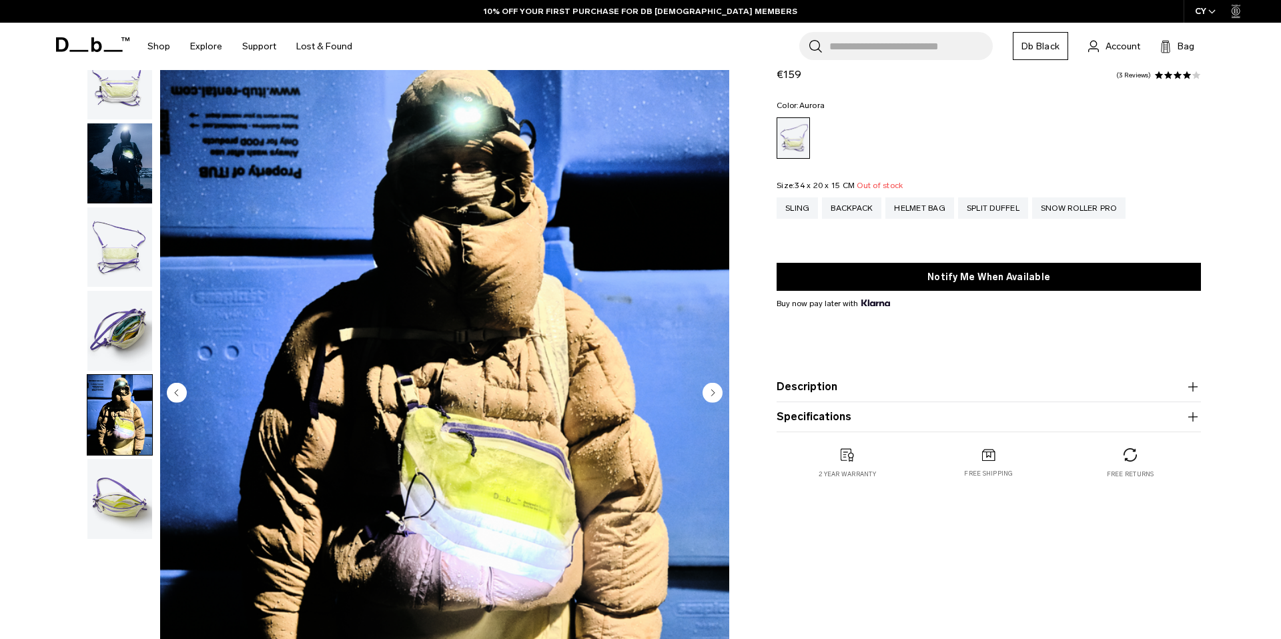
scroll to position [72, 0]
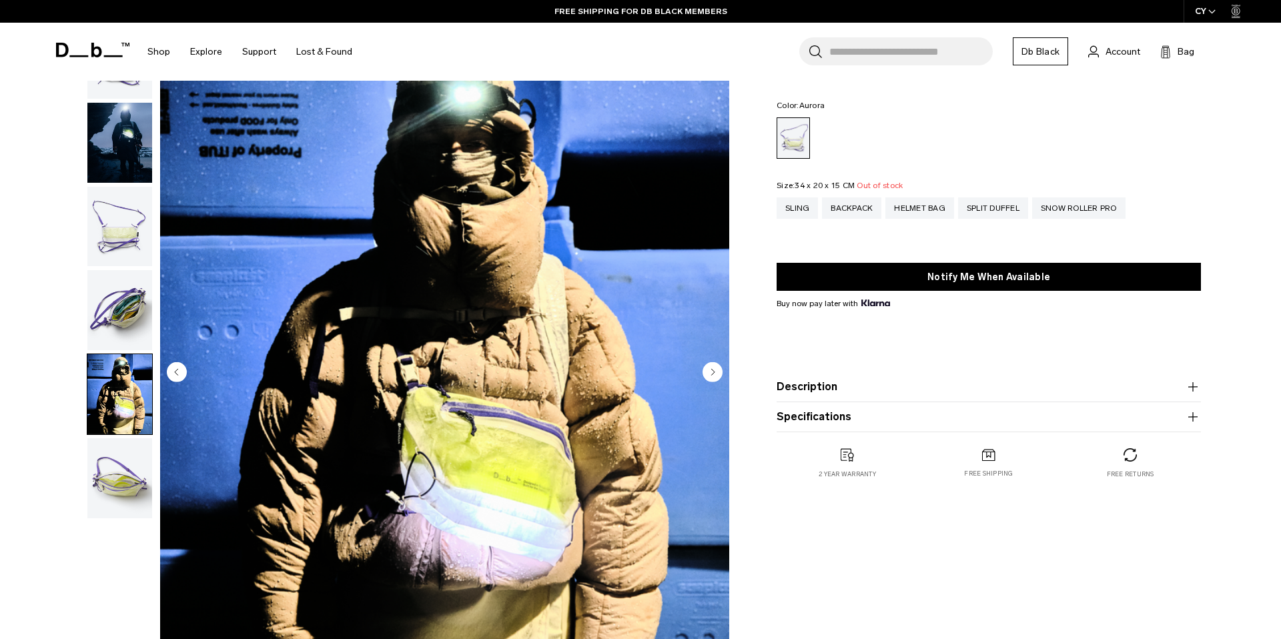
click at [709, 374] on circle "Next slide" at bounding box center [713, 372] width 20 height 20
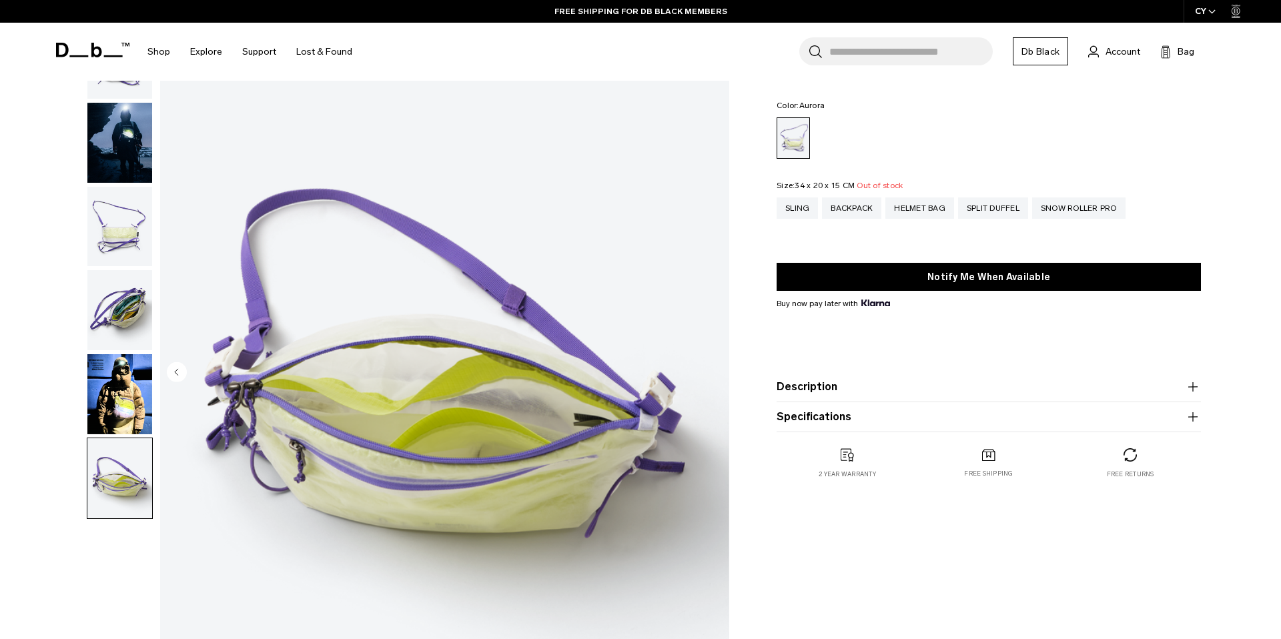
click at [709, 374] on img "6 / 6" at bounding box center [444, 373] width 569 height 711
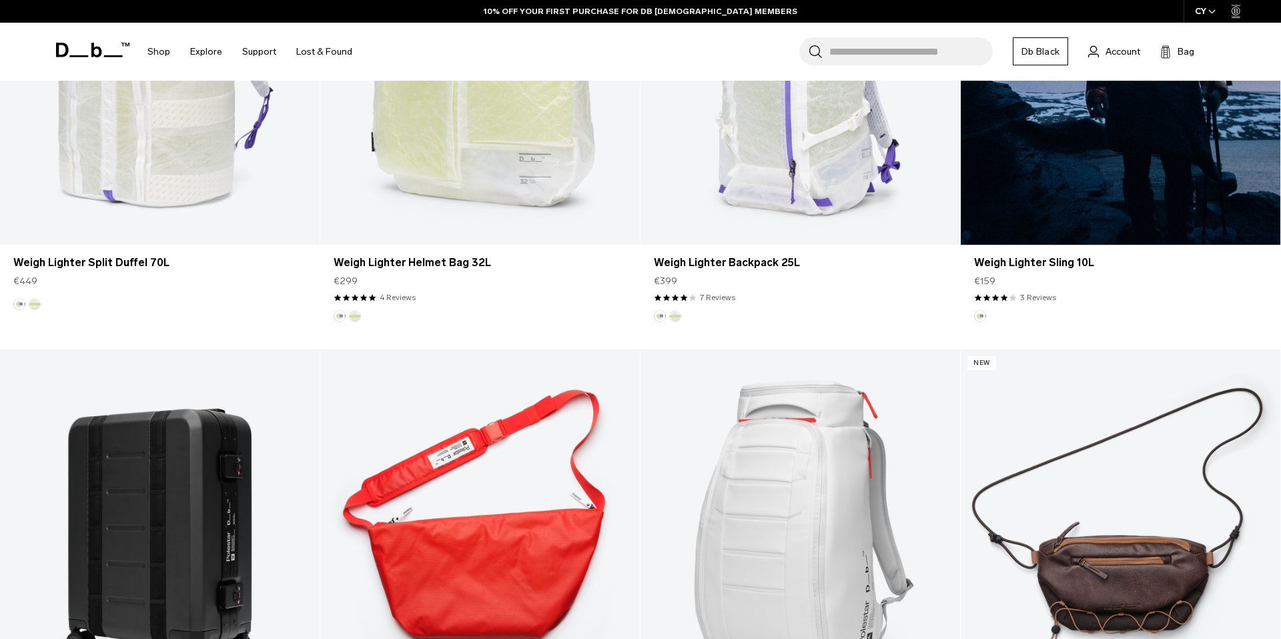
scroll to position [1332, 0]
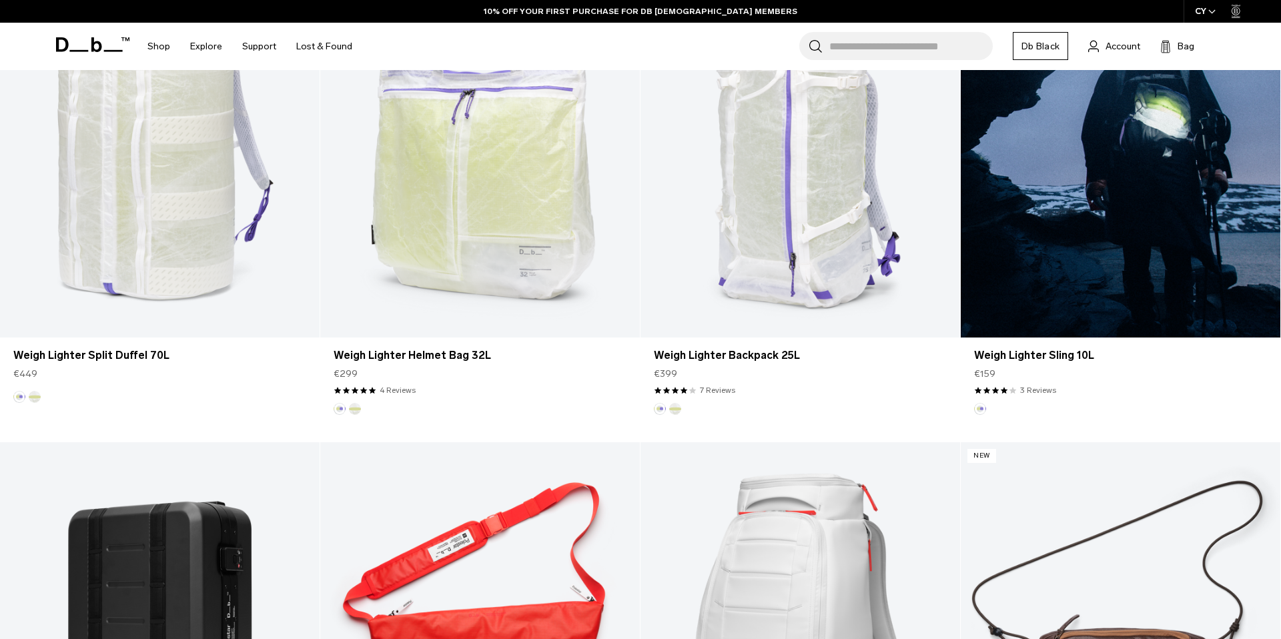
click at [1108, 168] on link "Weigh Lighter Sling 10L" at bounding box center [1121, 160] width 320 height 355
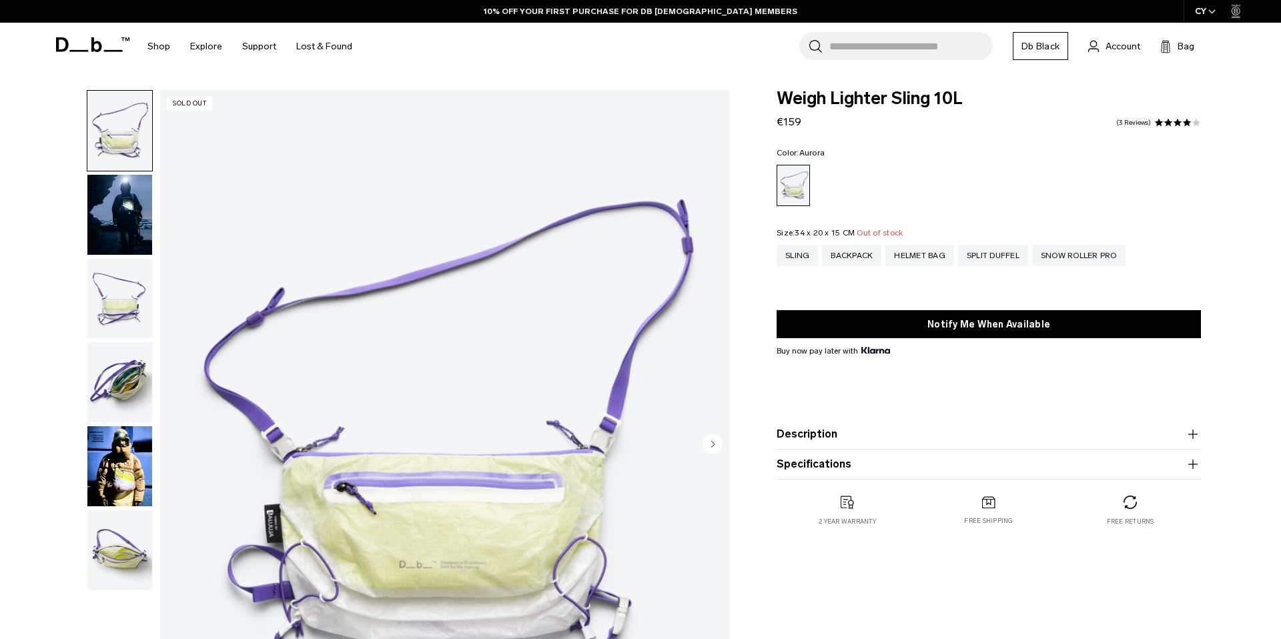
click at [125, 228] on img "button" at bounding box center [119, 215] width 65 height 80
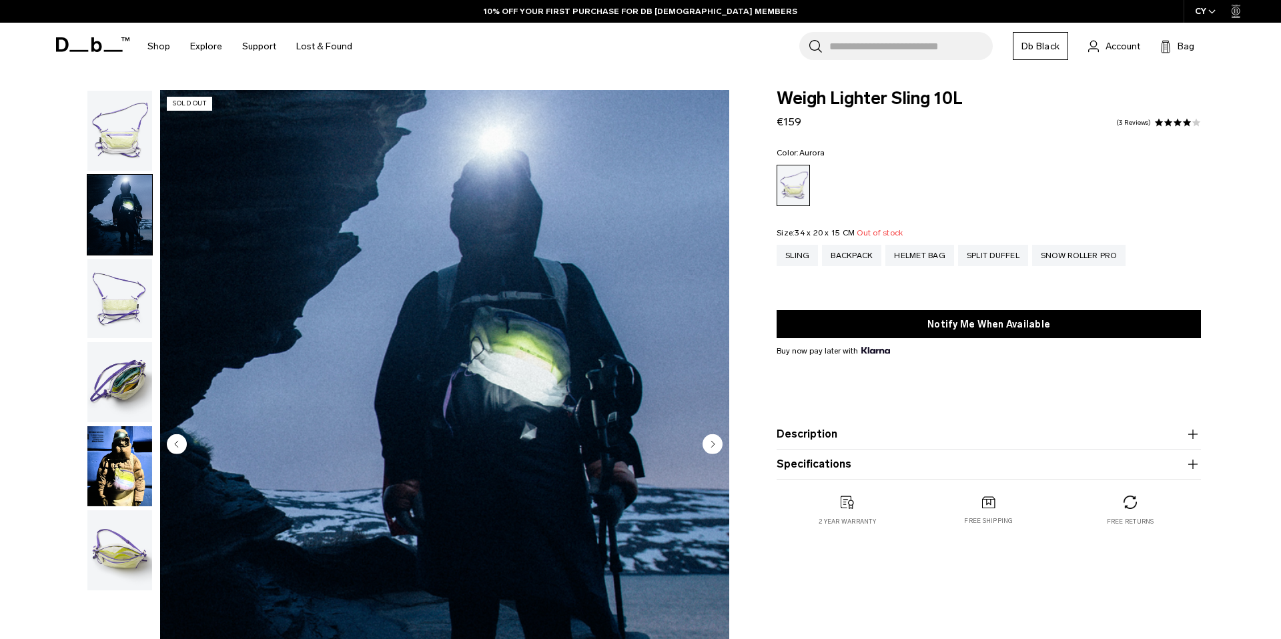
click at [180, 442] on circle "Previous slide" at bounding box center [177, 444] width 20 height 20
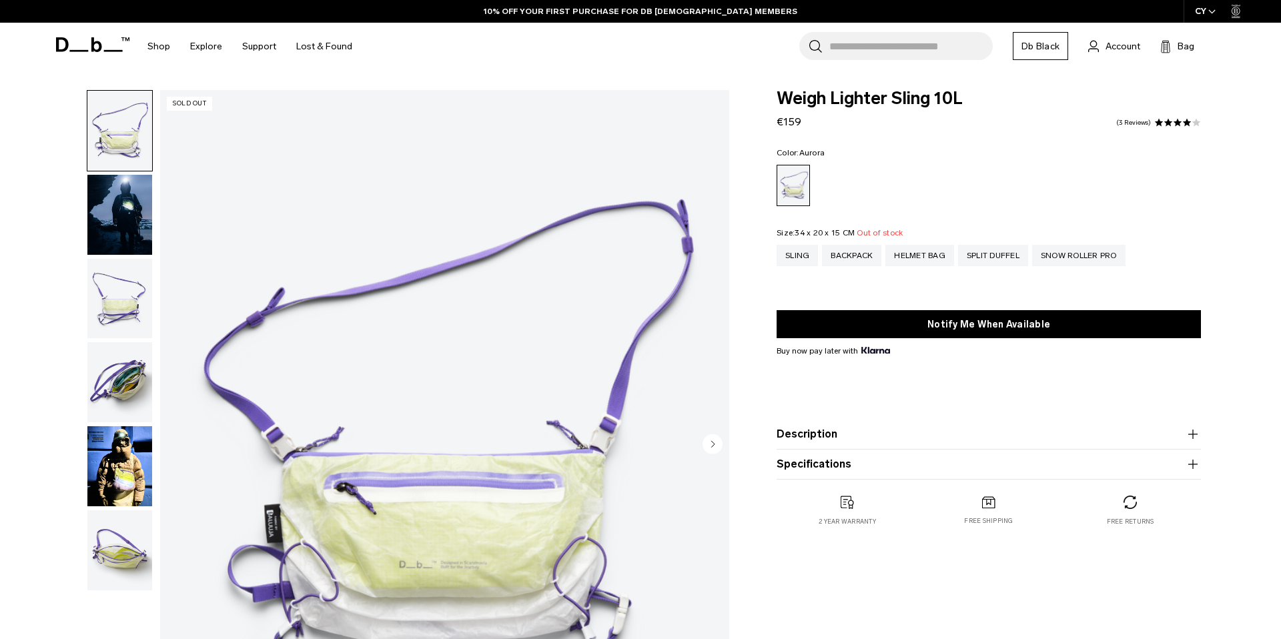
click at [180, 442] on img "1 / 6" at bounding box center [444, 445] width 569 height 711
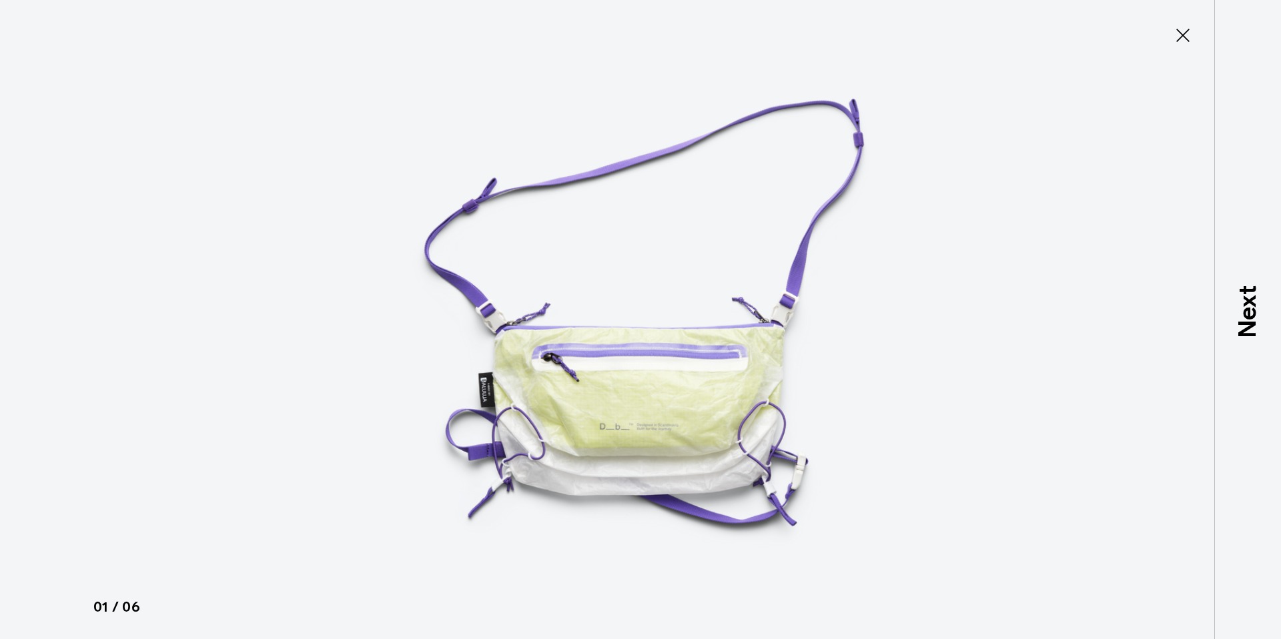
click at [1184, 35] on icon at bounding box center [1183, 35] width 13 height 13
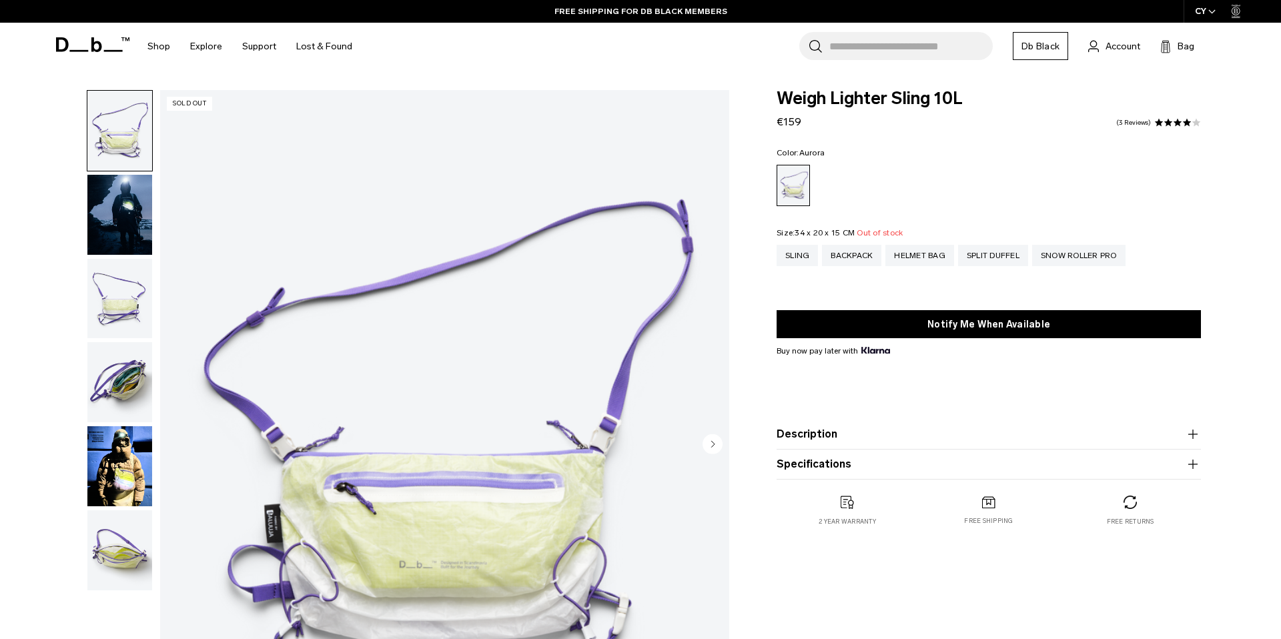
click at [717, 444] on circle "Next slide" at bounding box center [713, 444] width 20 height 20
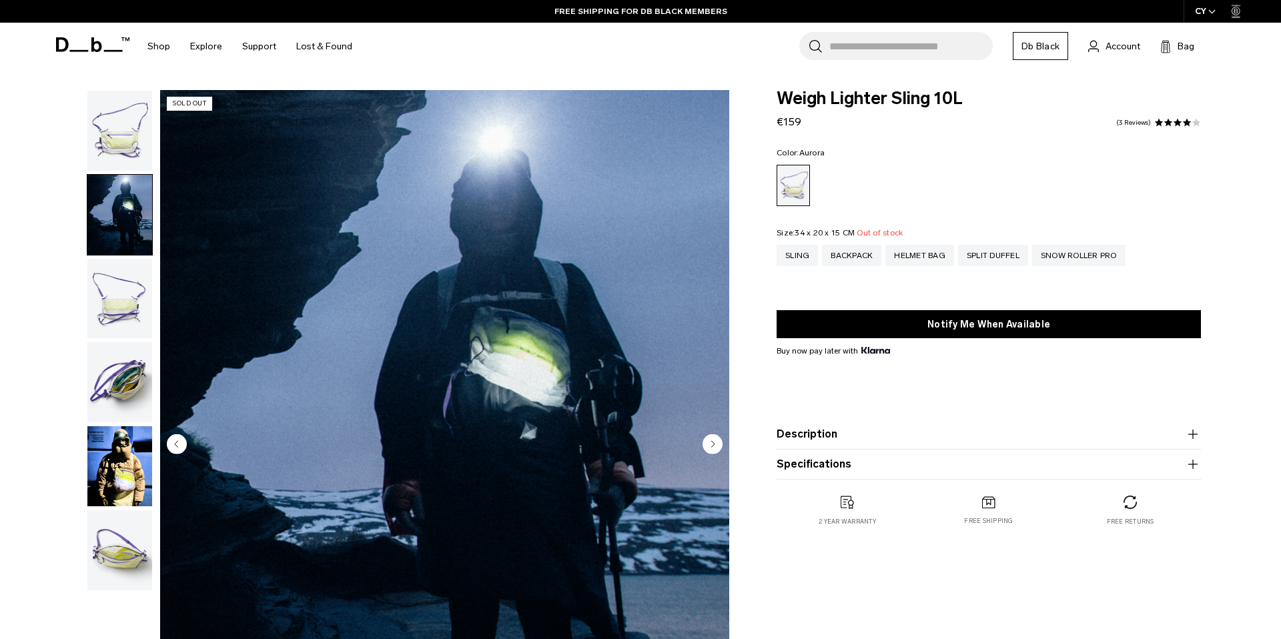
click at [718, 444] on circle "Next slide" at bounding box center [713, 444] width 20 height 20
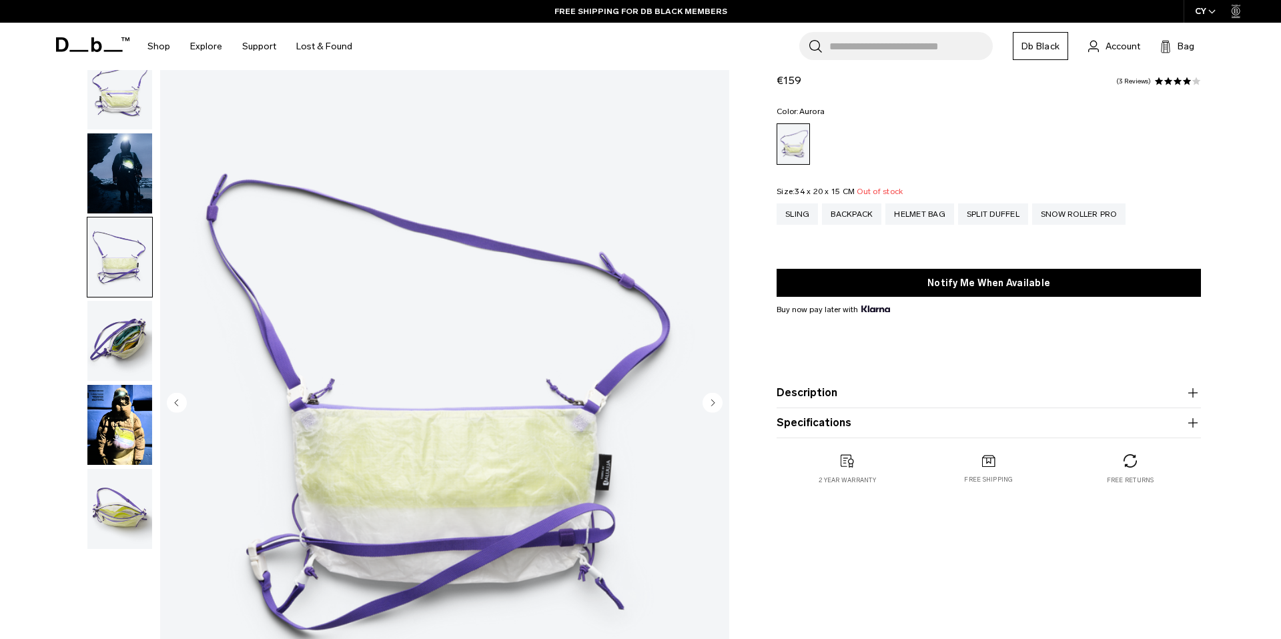
scroll to position [42, 0]
click at [713, 396] on circle "Next slide" at bounding box center [713, 402] width 20 height 20
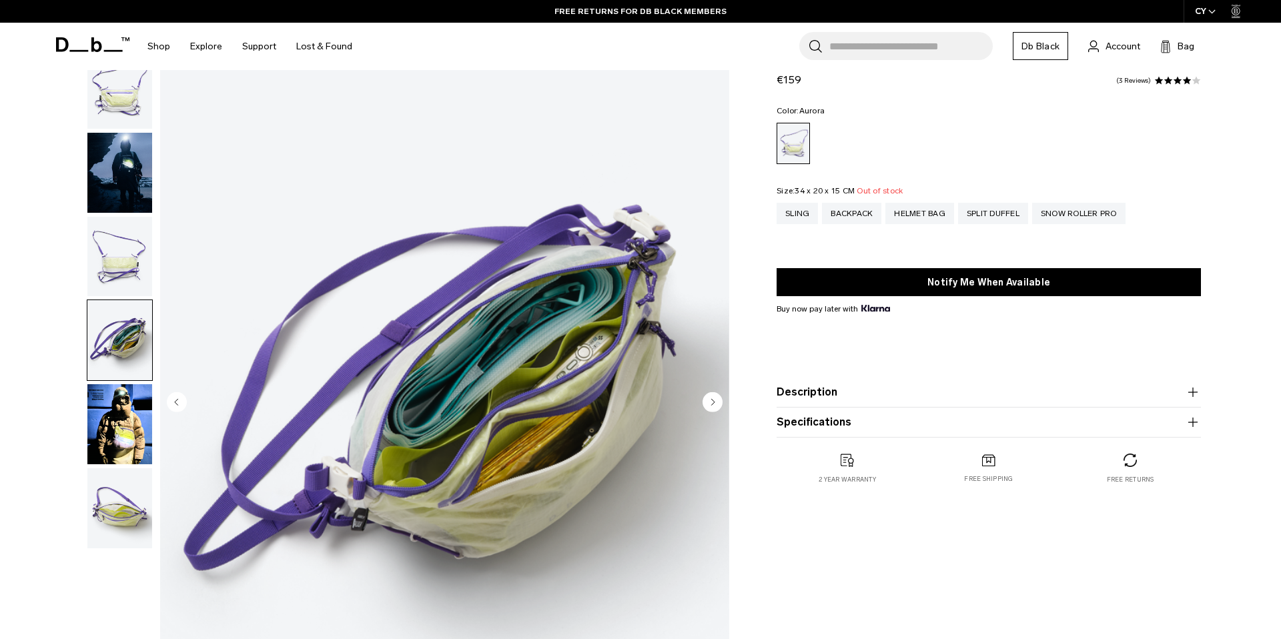
click at [710, 395] on circle "Next slide" at bounding box center [713, 402] width 20 height 20
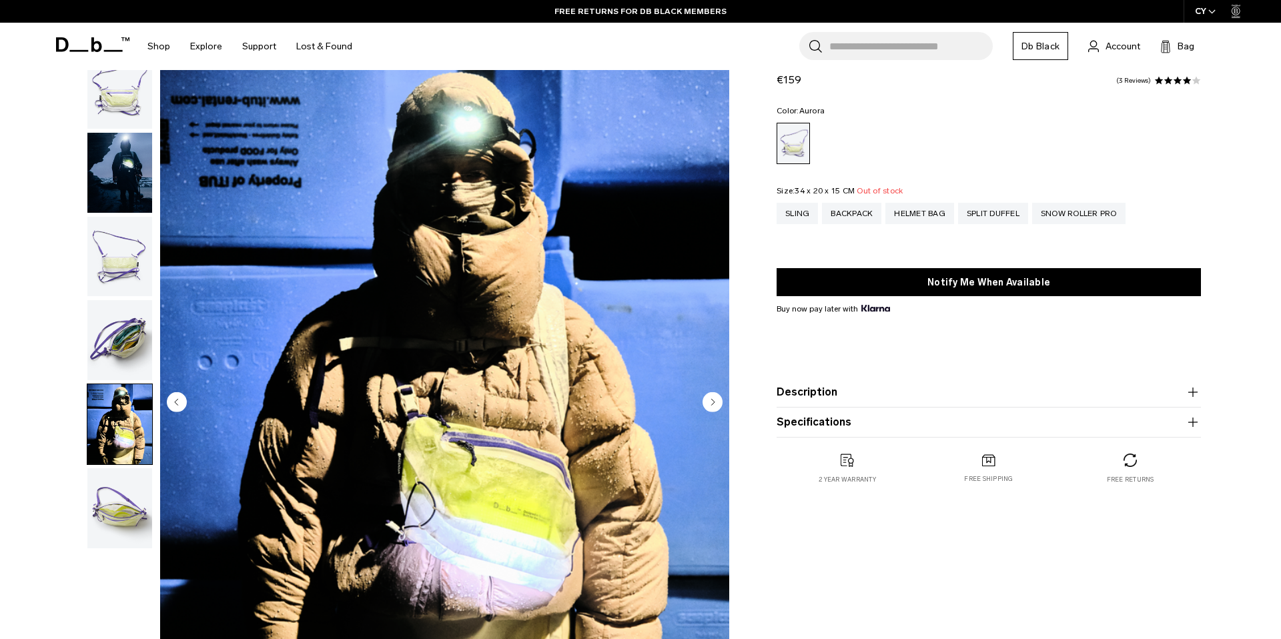
click at [710, 395] on circle "Next slide" at bounding box center [713, 402] width 20 height 20
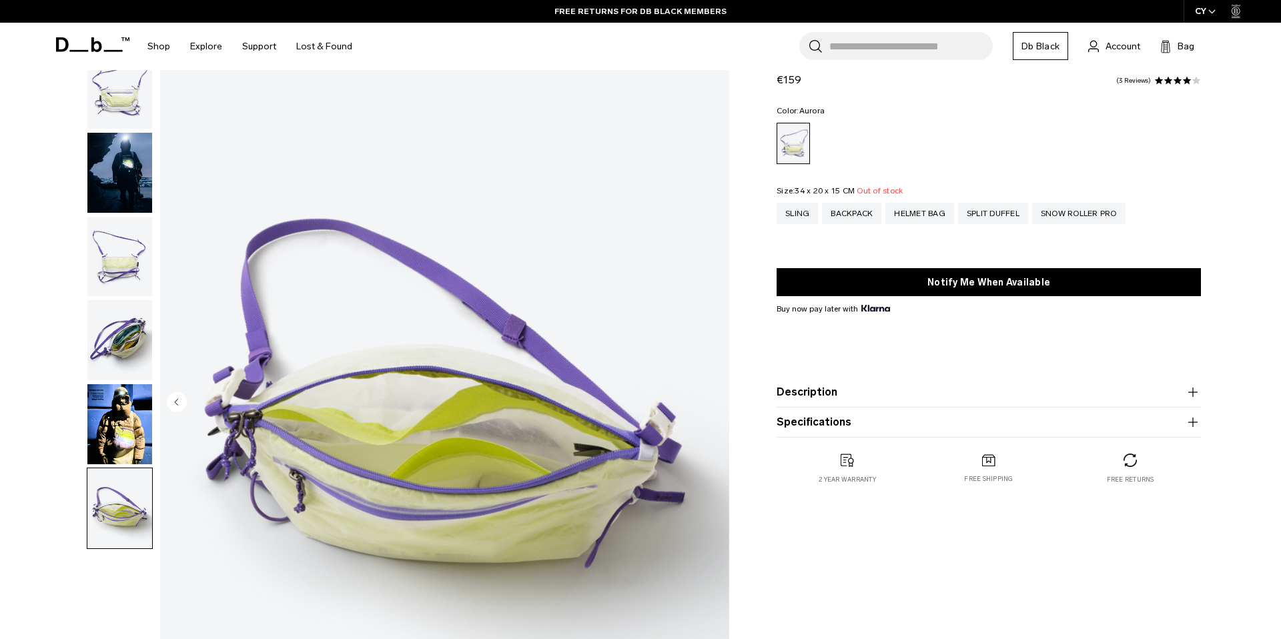
click at [709, 395] on img "6 / 6" at bounding box center [444, 403] width 569 height 711
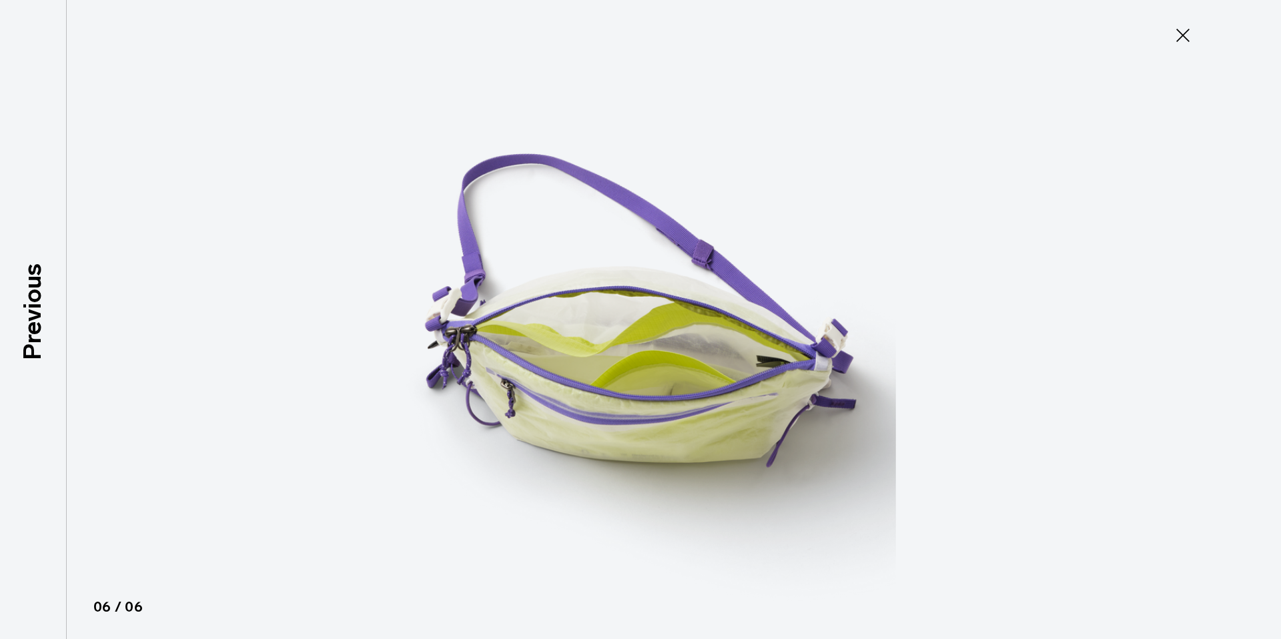
click at [998, 209] on div at bounding box center [640, 319] width 1281 height 639
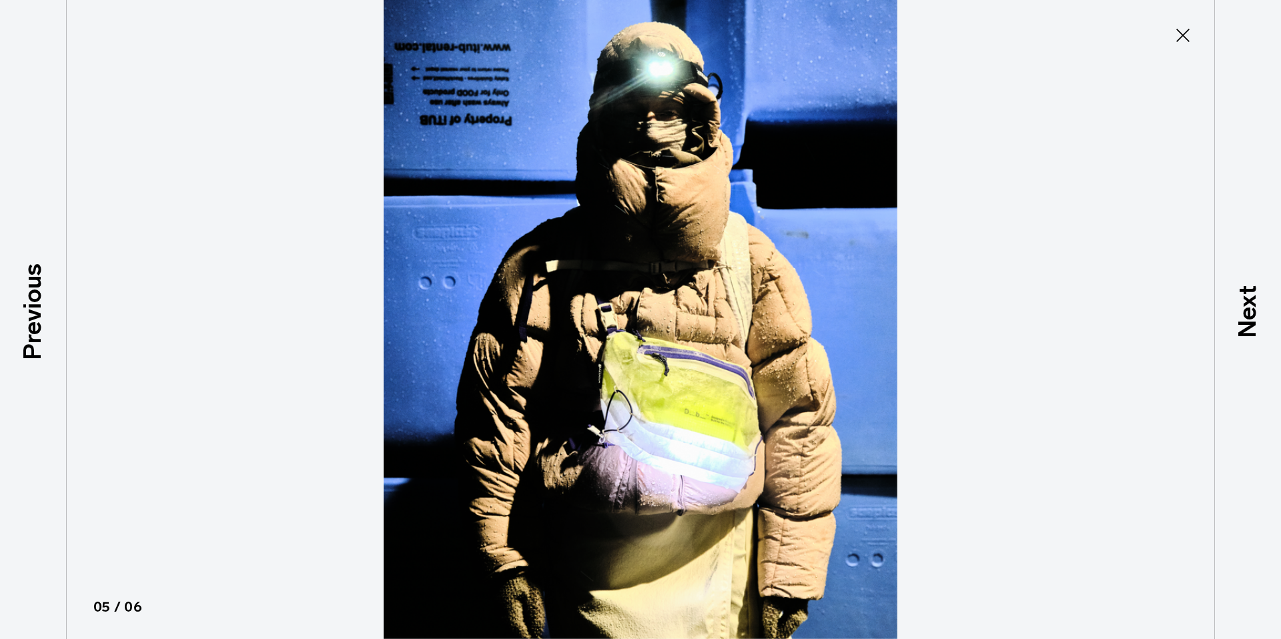
click at [1192, 33] on icon at bounding box center [1183, 35] width 21 height 21
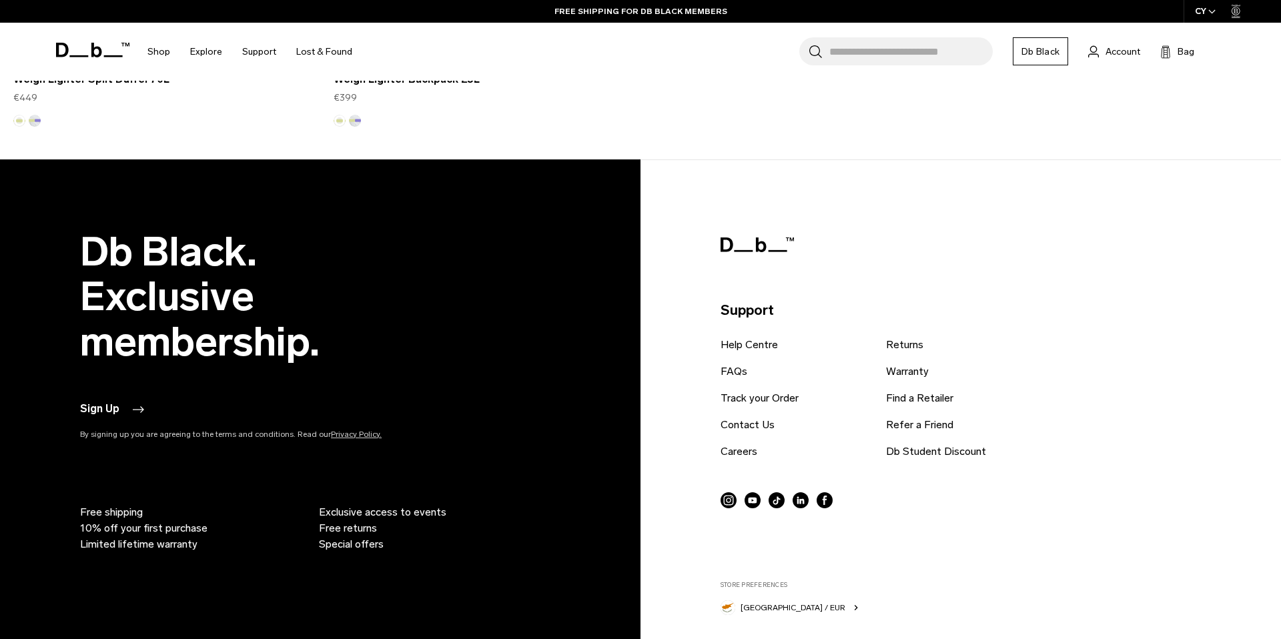
scroll to position [3104, 0]
